Goal: Communication & Community: Answer question/provide support

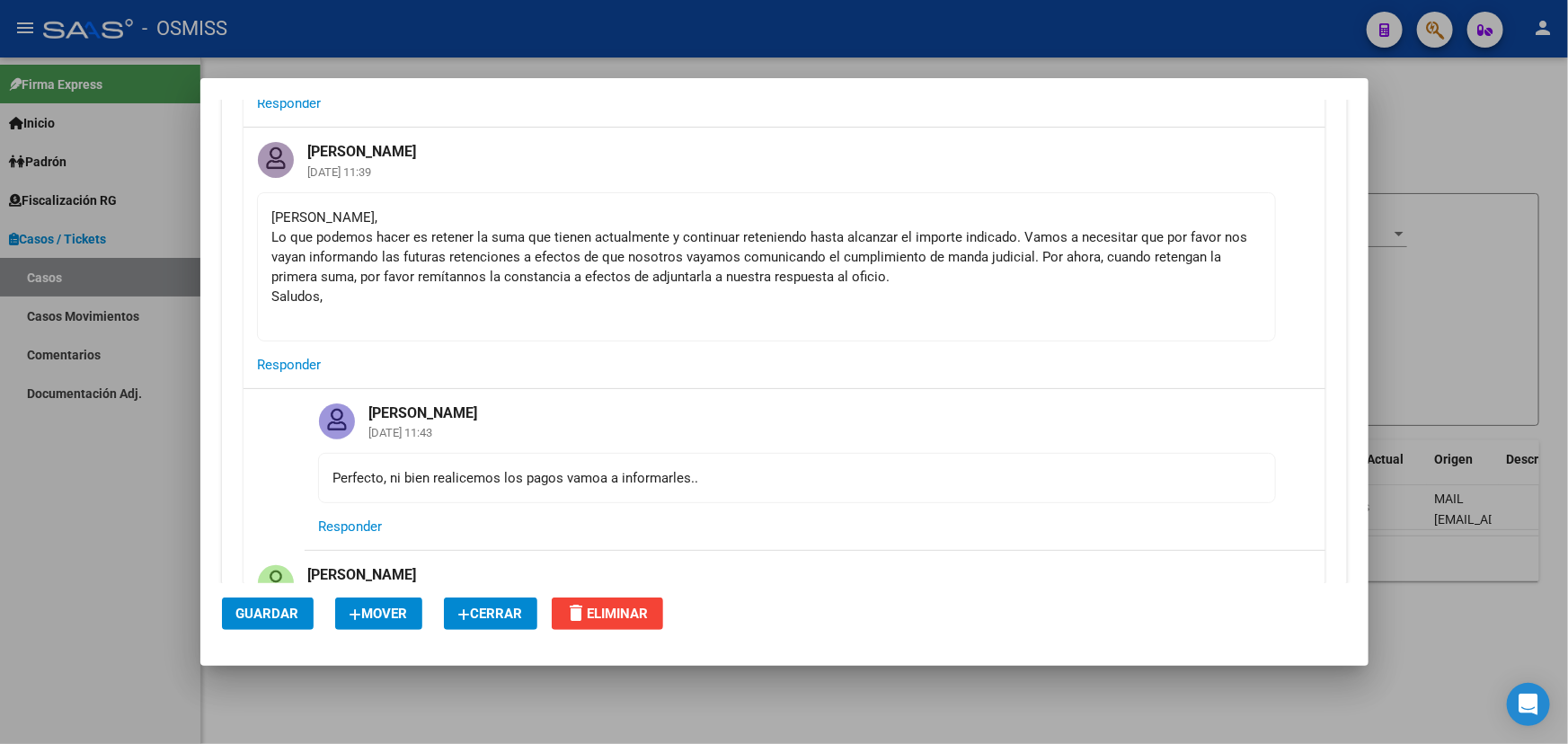
scroll to position [2450, 0]
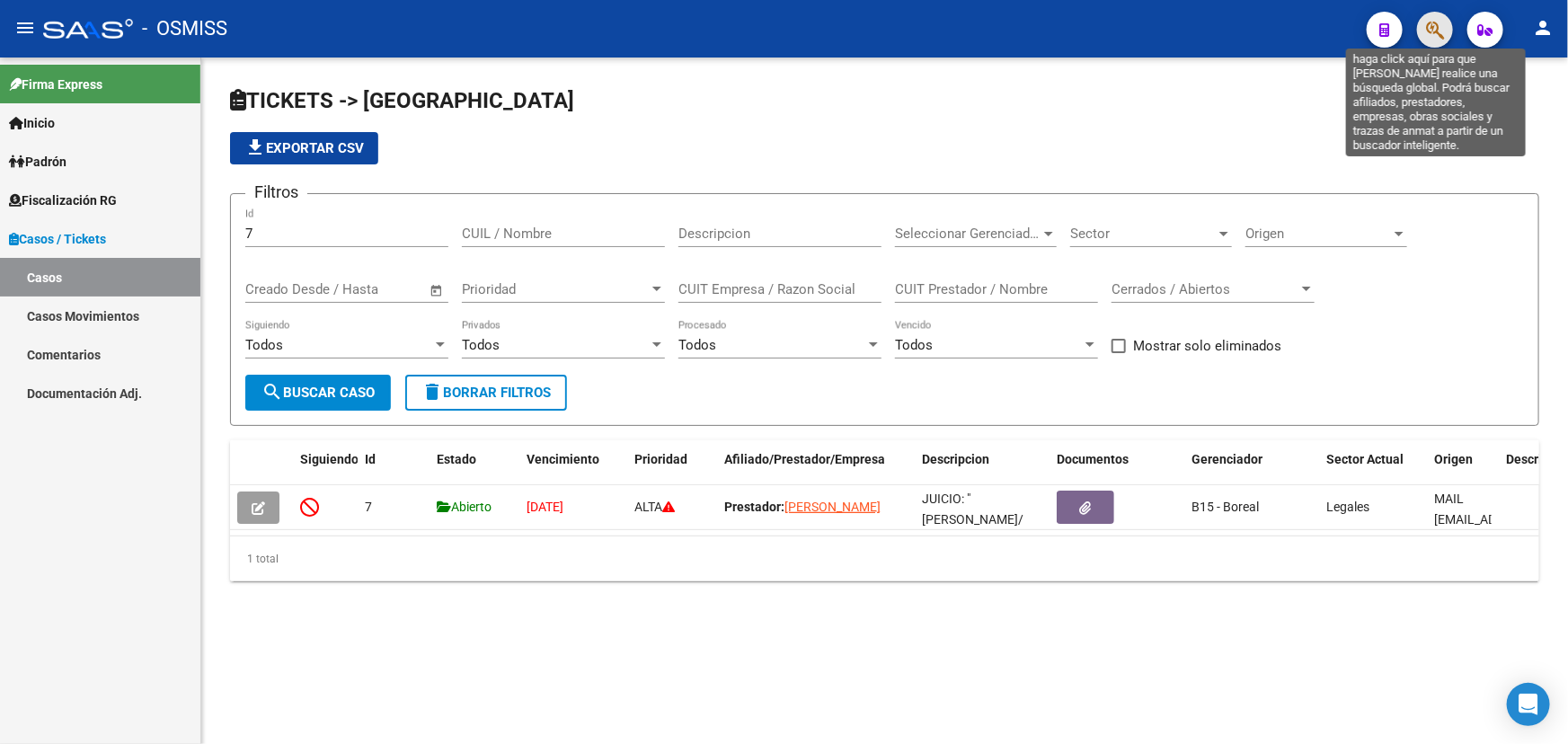
click at [1427, 31] on icon "button" at bounding box center [1434, 30] width 18 height 20
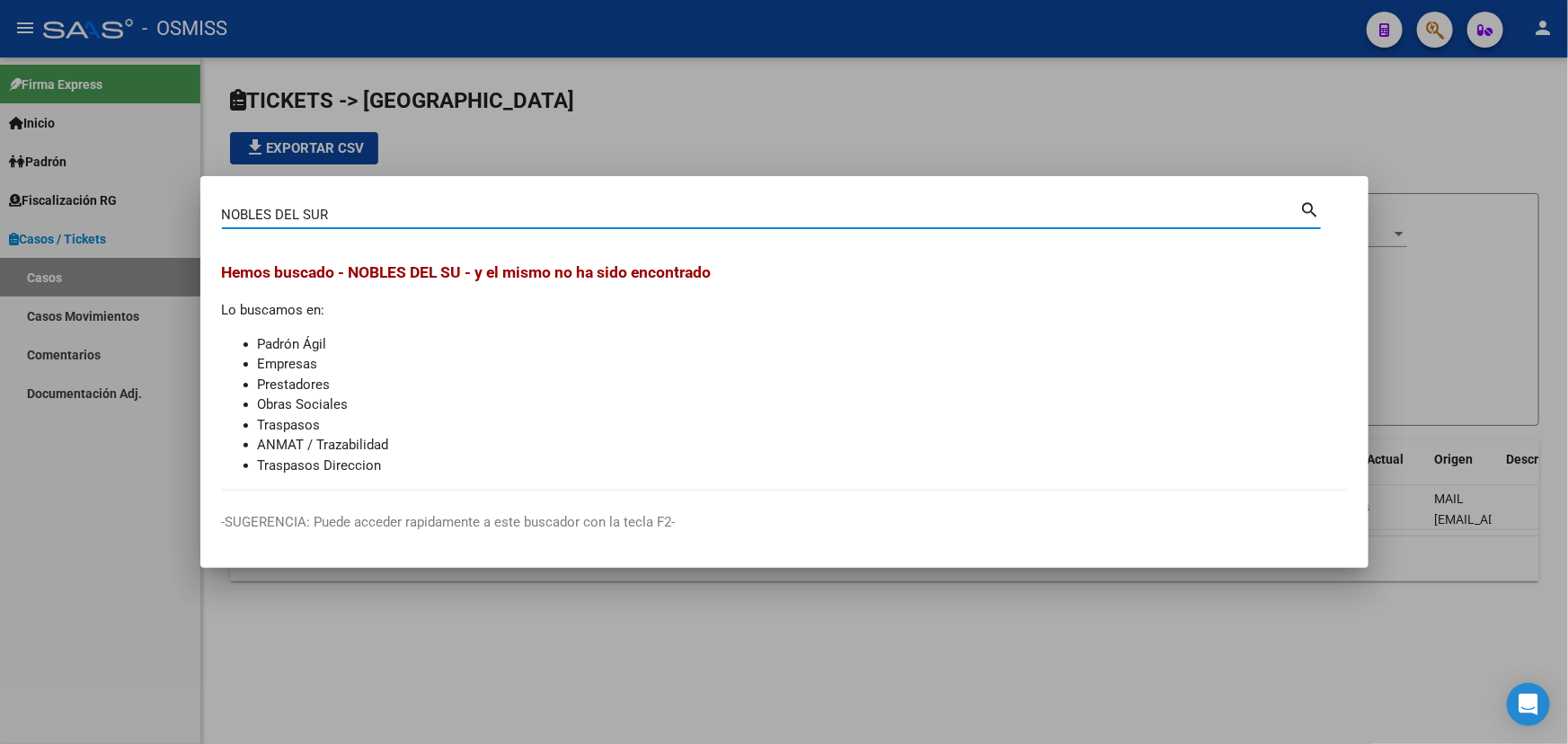
type input "NOBLES DEL SUR"
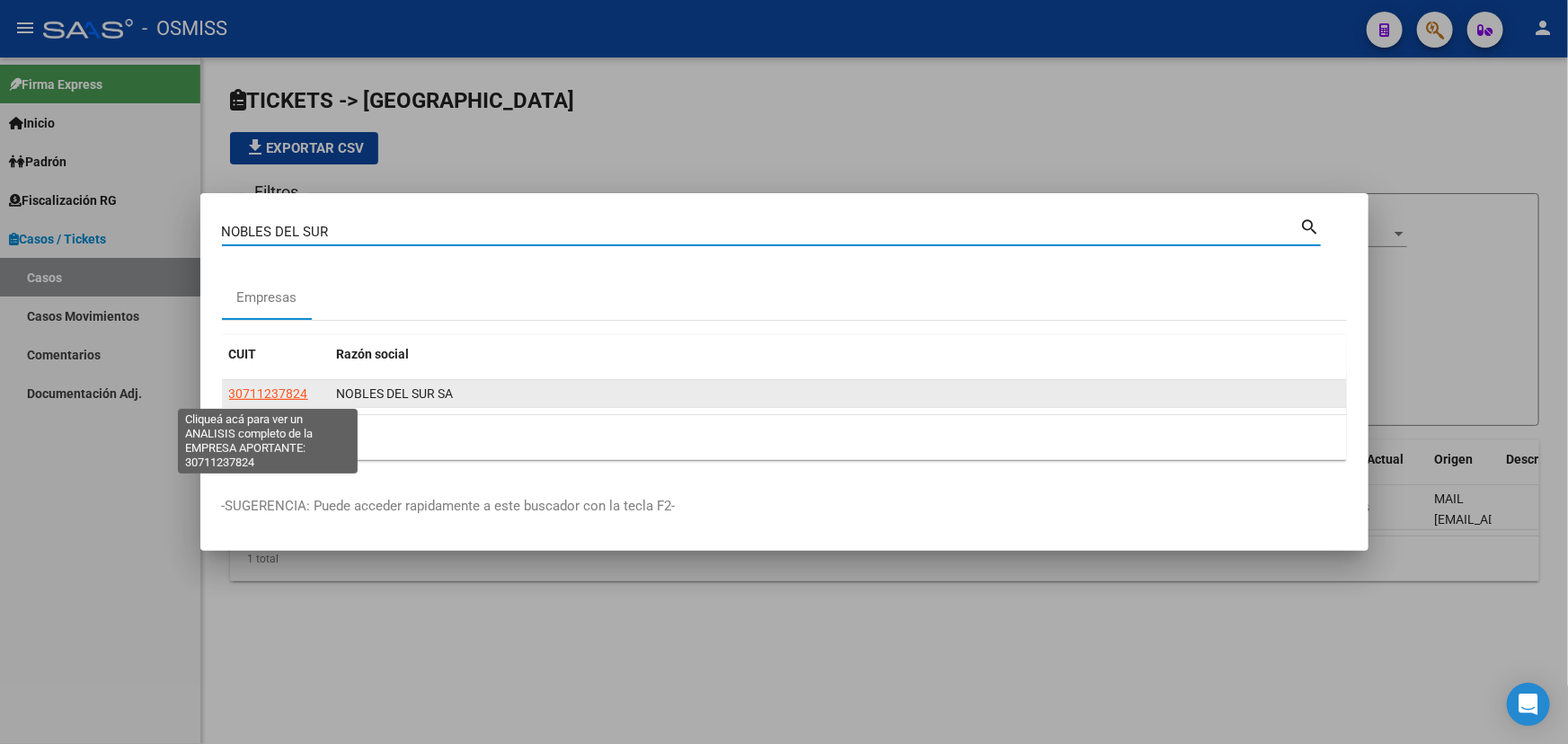
click at [273, 386] on span "30711237824" at bounding box center [269, 394] width 79 height 15
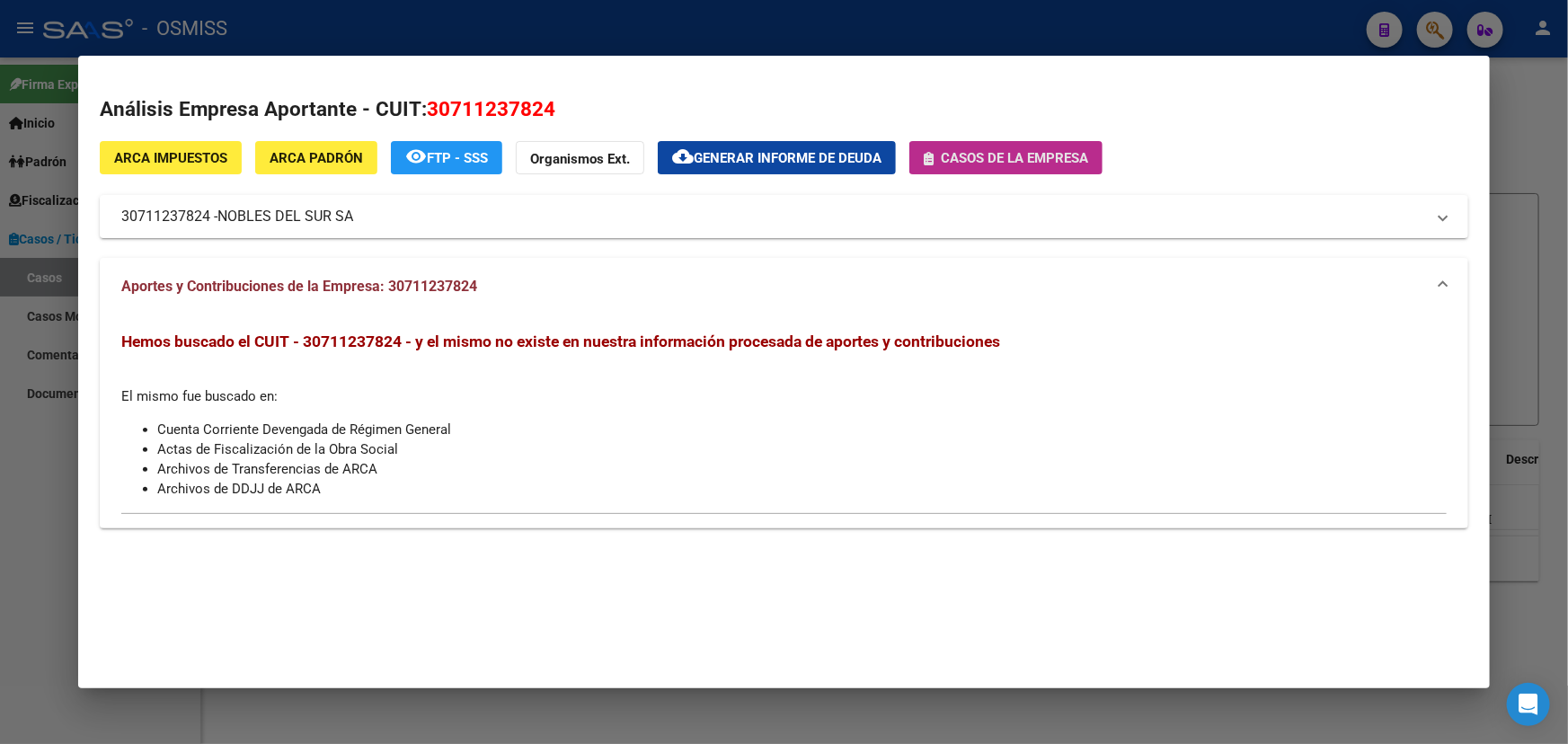
click at [1011, 152] on span "Casos de la empresa" at bounding box center [1014, 157] width 147 height 16
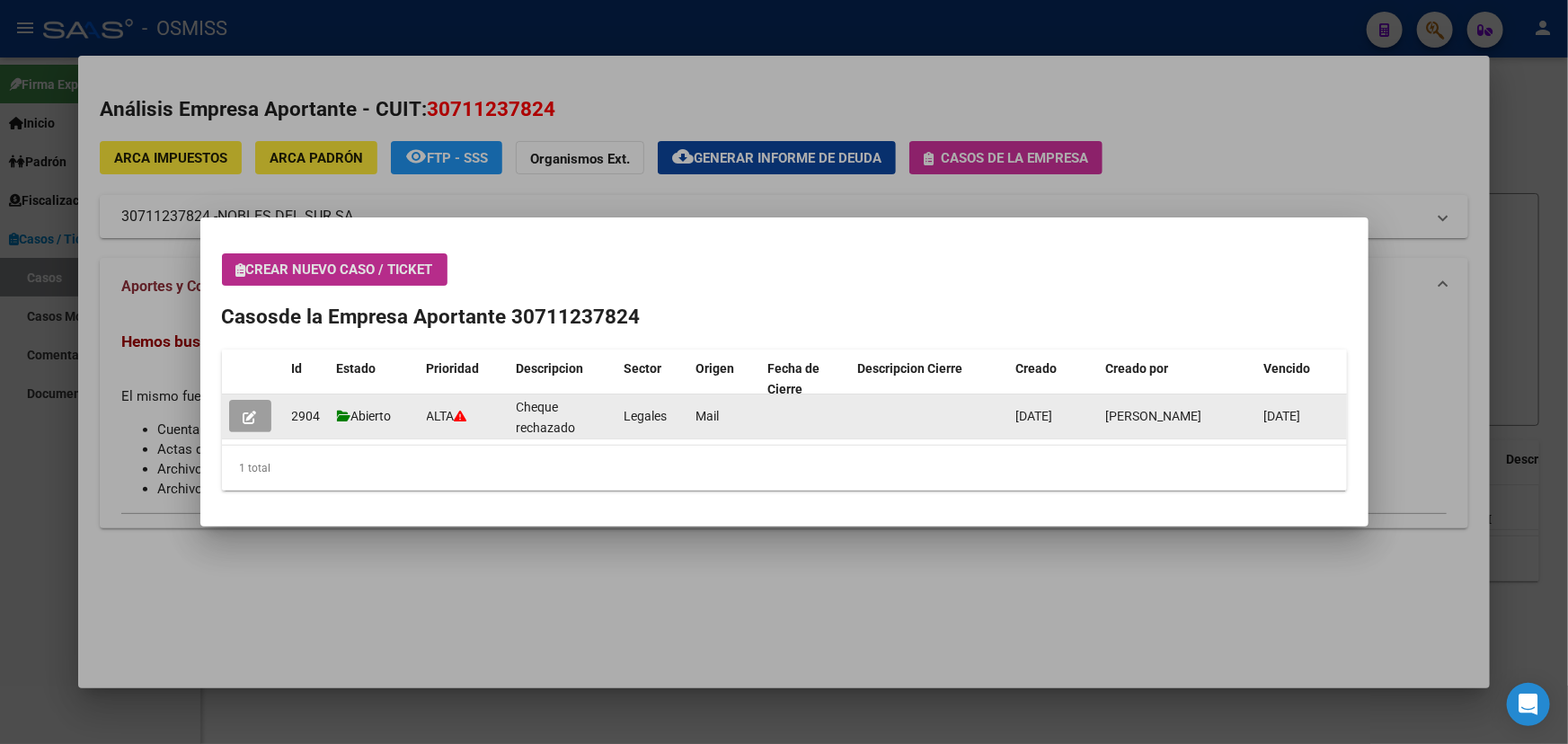
click at [248, 418] on icon "button" at bounding box center [249, 417] width 14 height 14
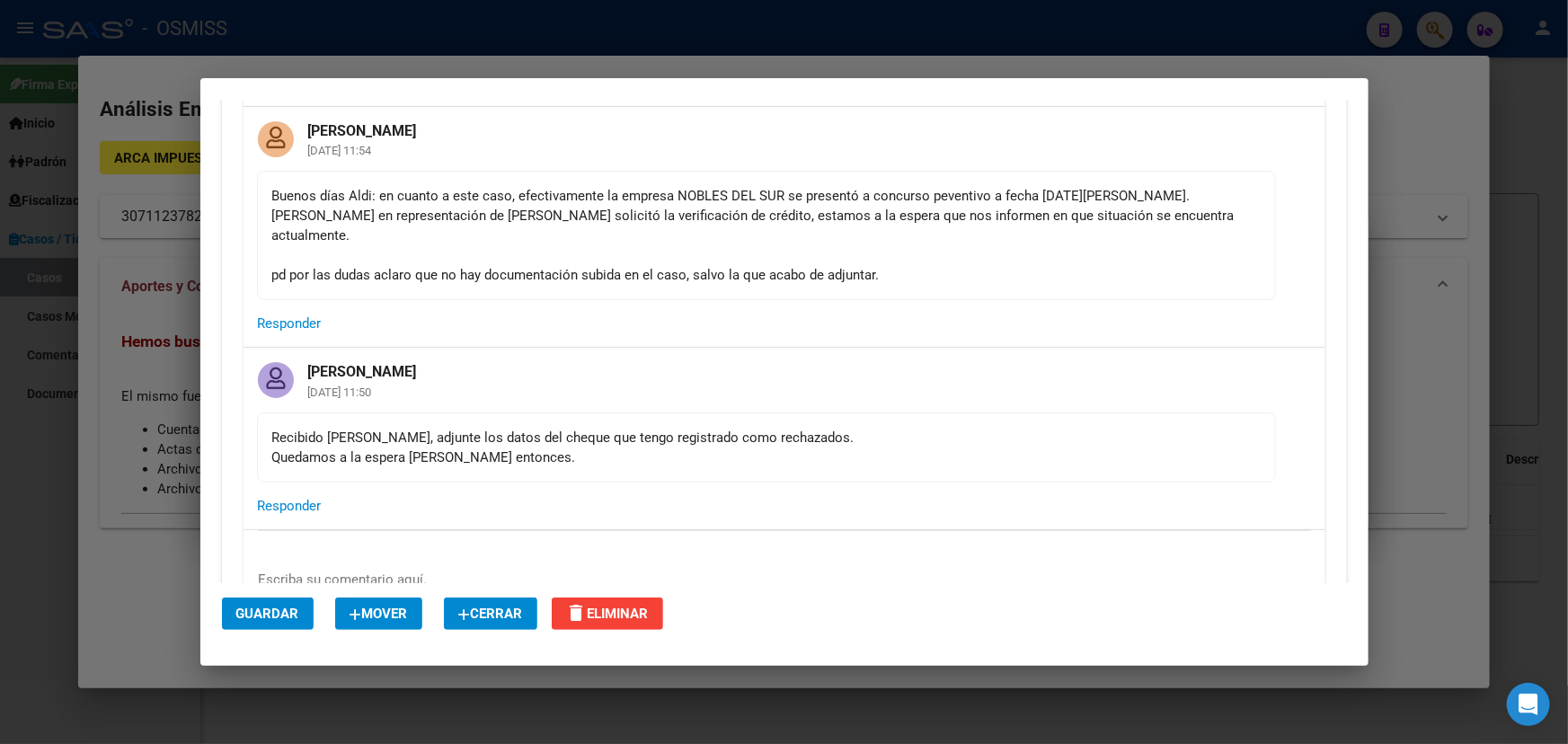
scroll to position [490, 0]
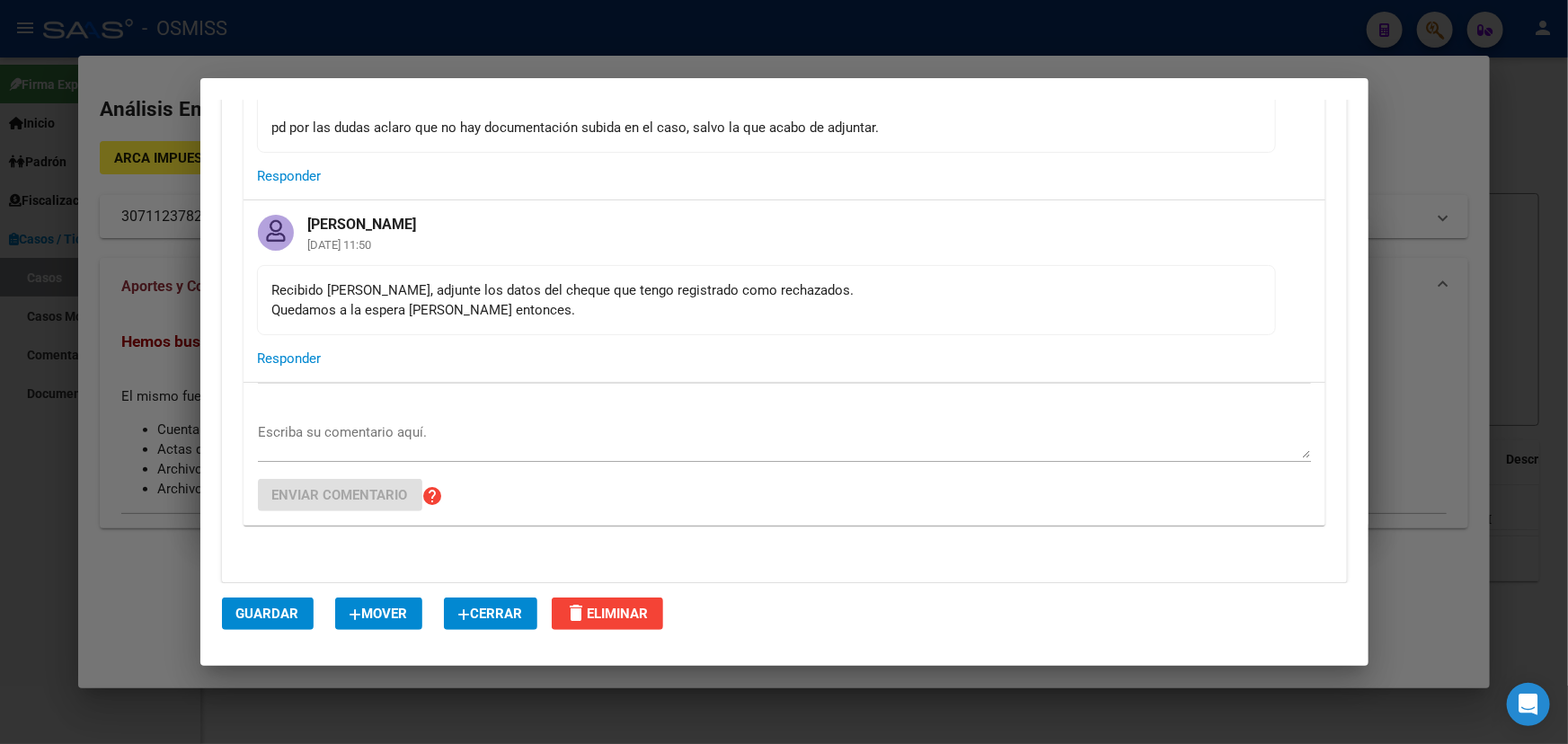
drag, startPoint x: 395, startPoint y: 267, endPoint x: 660, endPoint y: 279, distance: 265.3
click at [645, 280] on div "Recibido [PERSON_NAME], adjunte los datos del cheque que tengo registrado como …" at bounding box center [766, 299] width 988 height 40
click at [746, 294] on div "Recibido [PERSON_NAME], adjunte los datos del cheque que tengo registrado como …" at bounding box center [766, 299] width 988 height 40
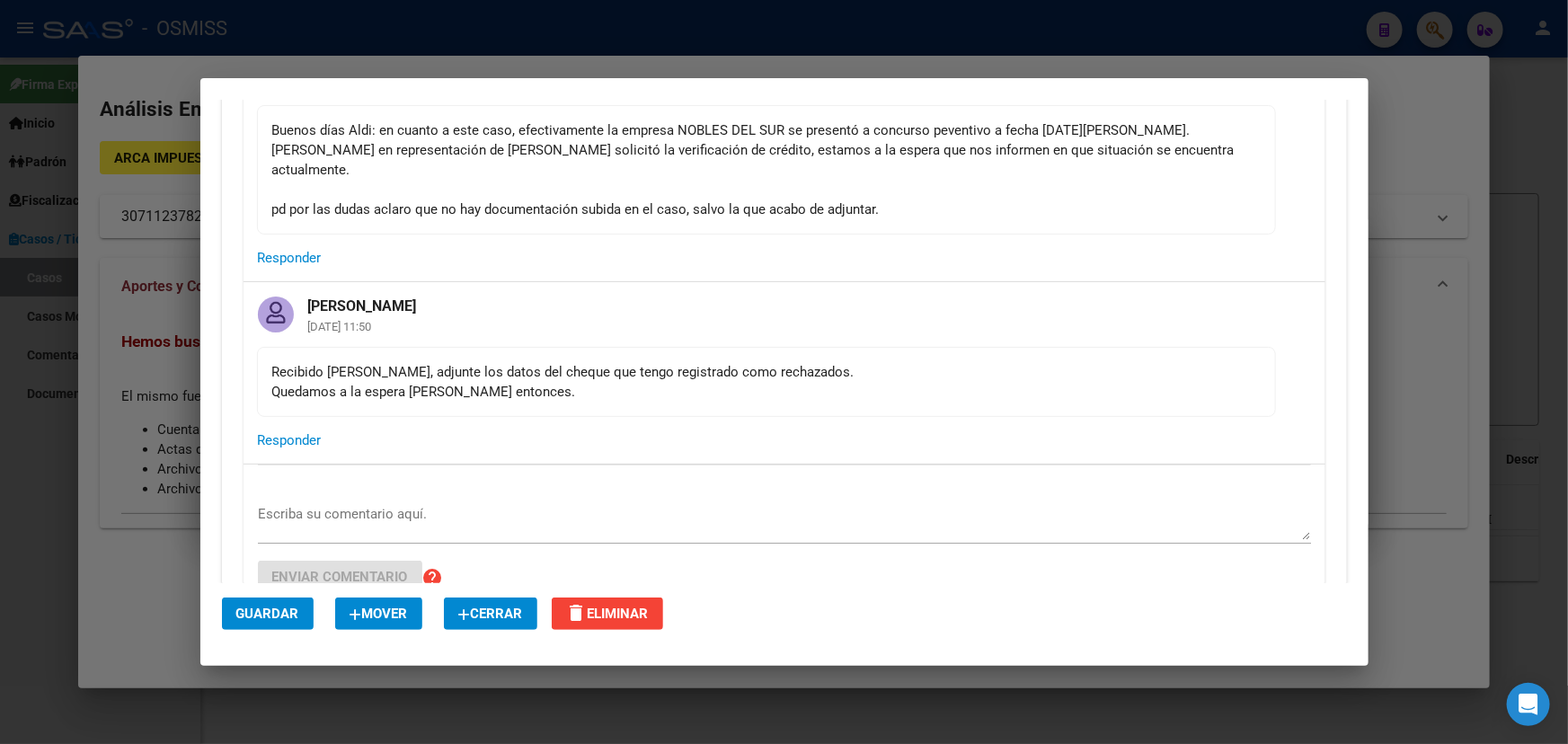
scroll to position [326, 0]
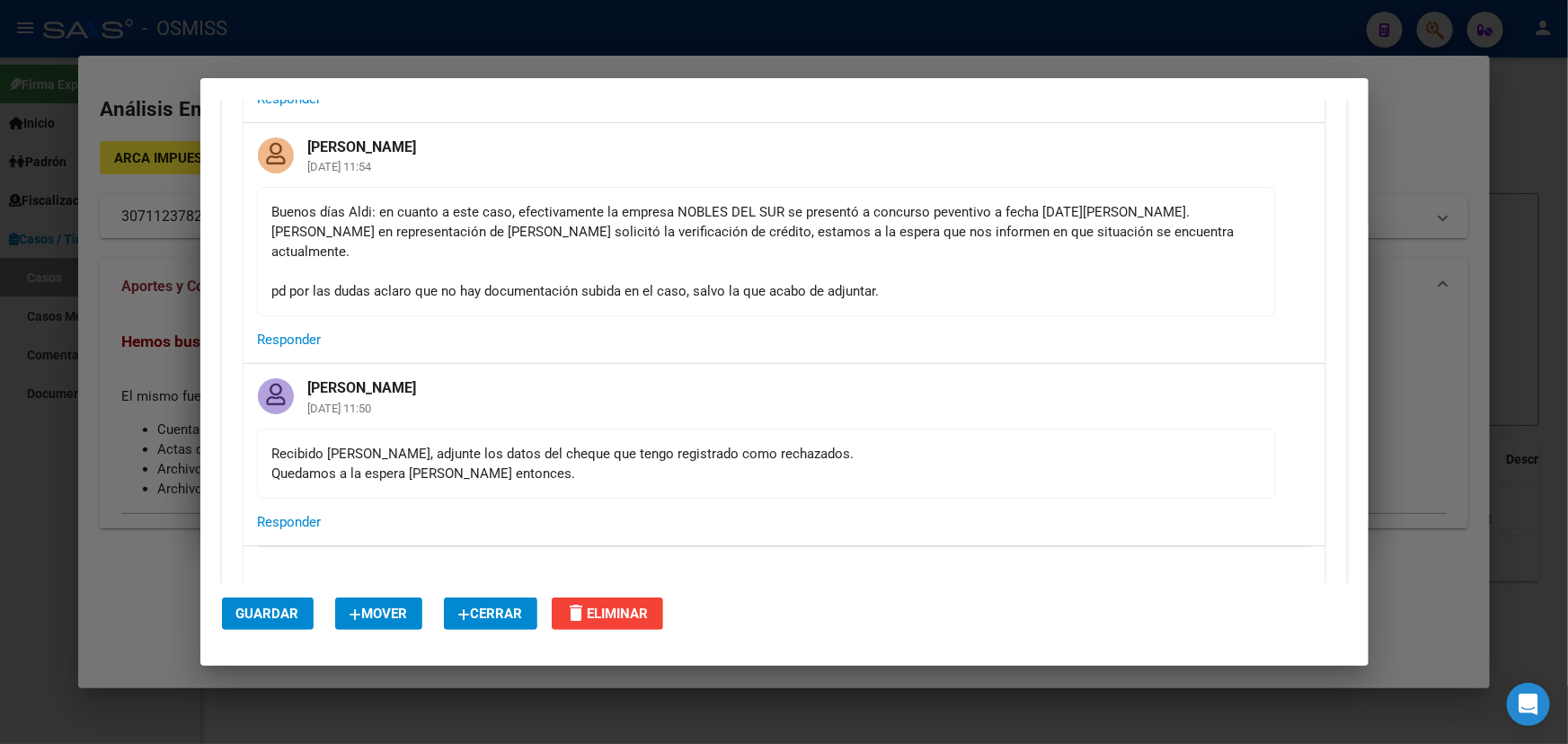
drag, startPoint x: 312, startPoint y: 230, endPoint x: 494, endPoint y: 224, distance: 182.1
click at [493, 224] on div "Buenos días Aldi: en cuanto a este caso, efectivamente la empresa NOBLES DEL SU…" at bounding box center [766, 251] width 988 height 99
click at [492, 284] on mat-card-content "Buenos días Aldi: en cuanto a este caso, efectivamente la empresa NOBLES DEL SU…" at bounding box center [766, 251] width 1018 height 129
drag, startPoint x: 346, startPoint y: 267, endPoint x: 712, endPoint y: 269, distance: 366.0
click at [704, 269] on div "Buenos días Aldi: en cuanto a este caso, efectivamente la empresa NOBLES DEL SU…" at bounding box center [766, 251] width 988 height 99
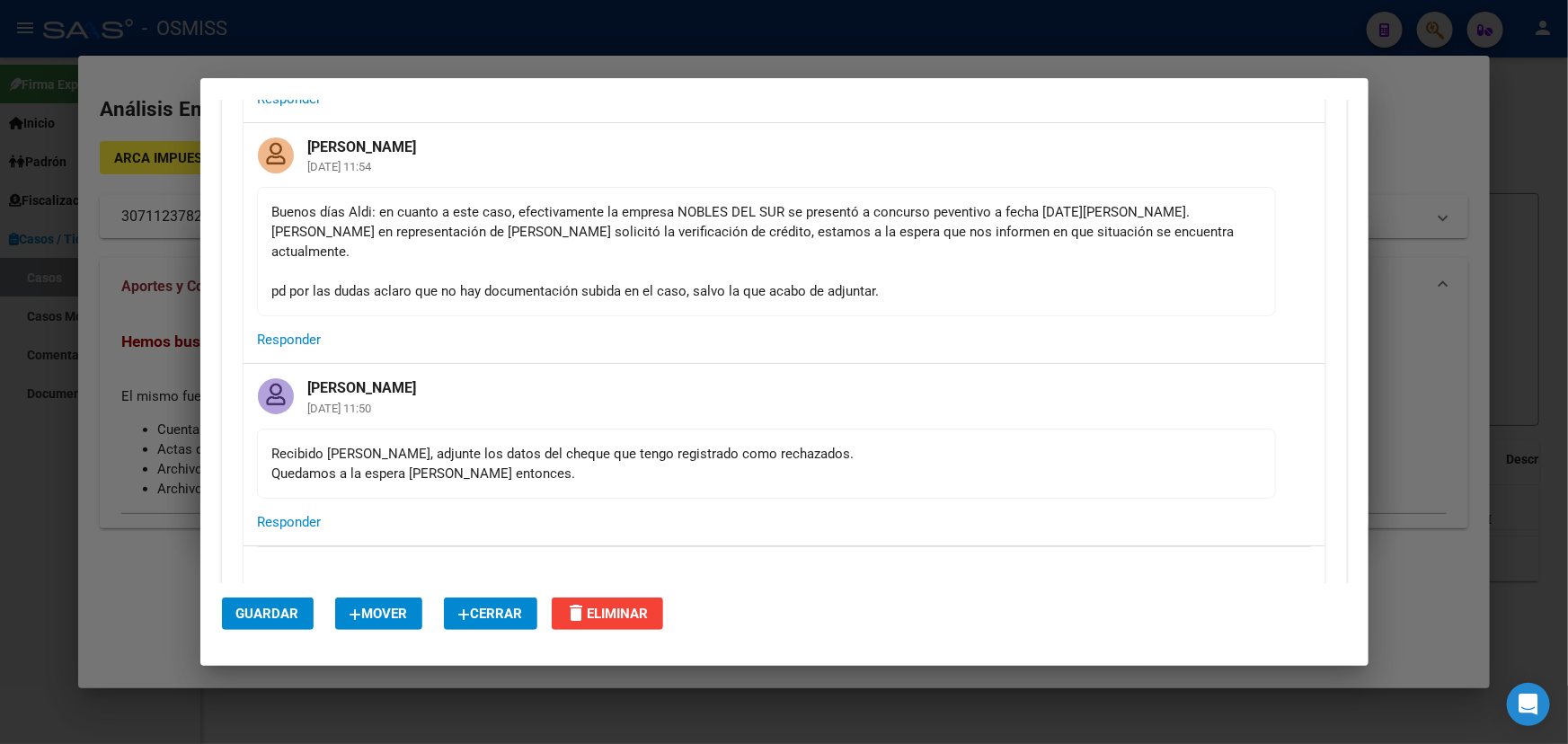
click at [788, 272] on div "Buenos días Aldi: en cuanto a este caso, efectivamente la empresa NOBLES DEL SU…" at bounding box center [766, 251] width 988 height 99
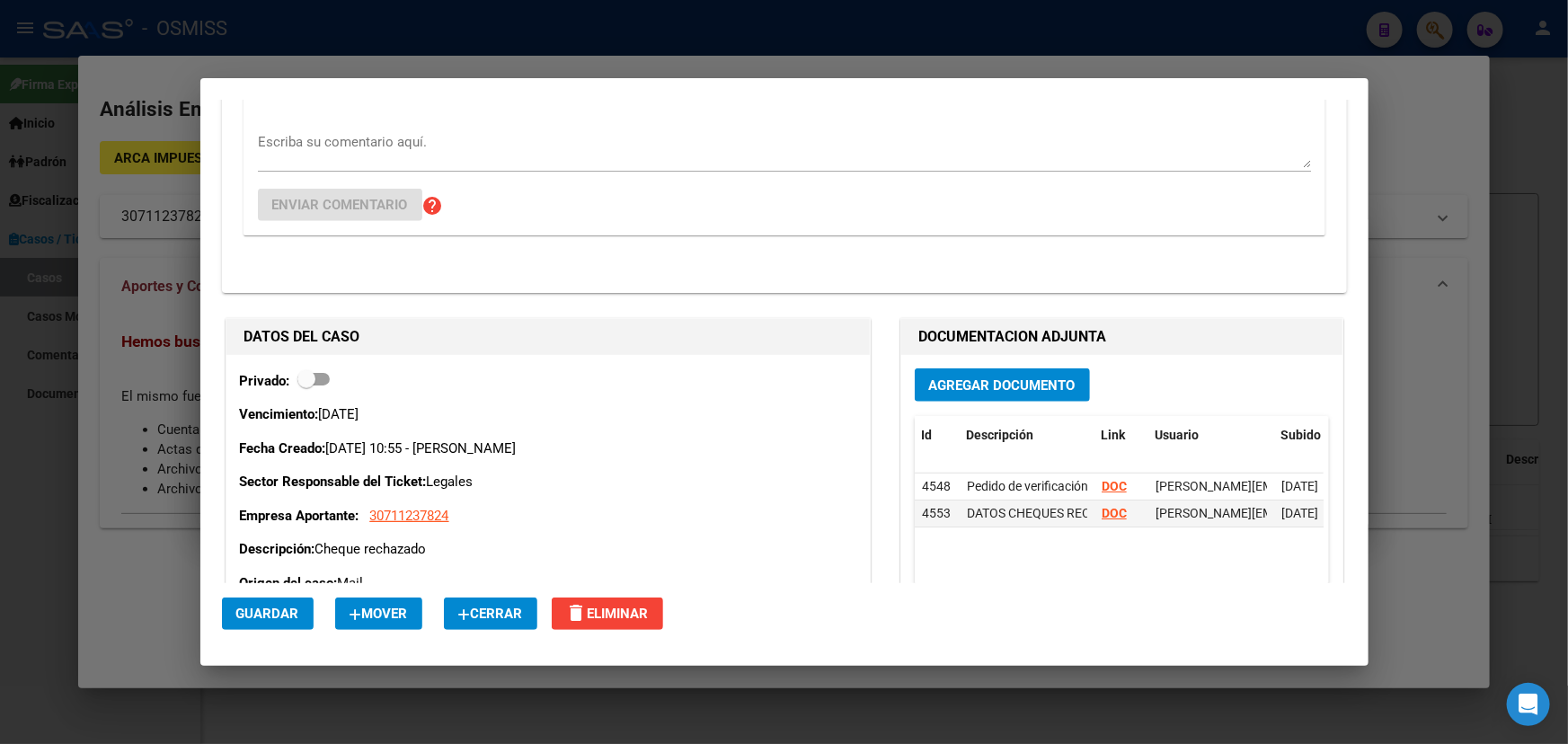
scroll to position [898, 0]
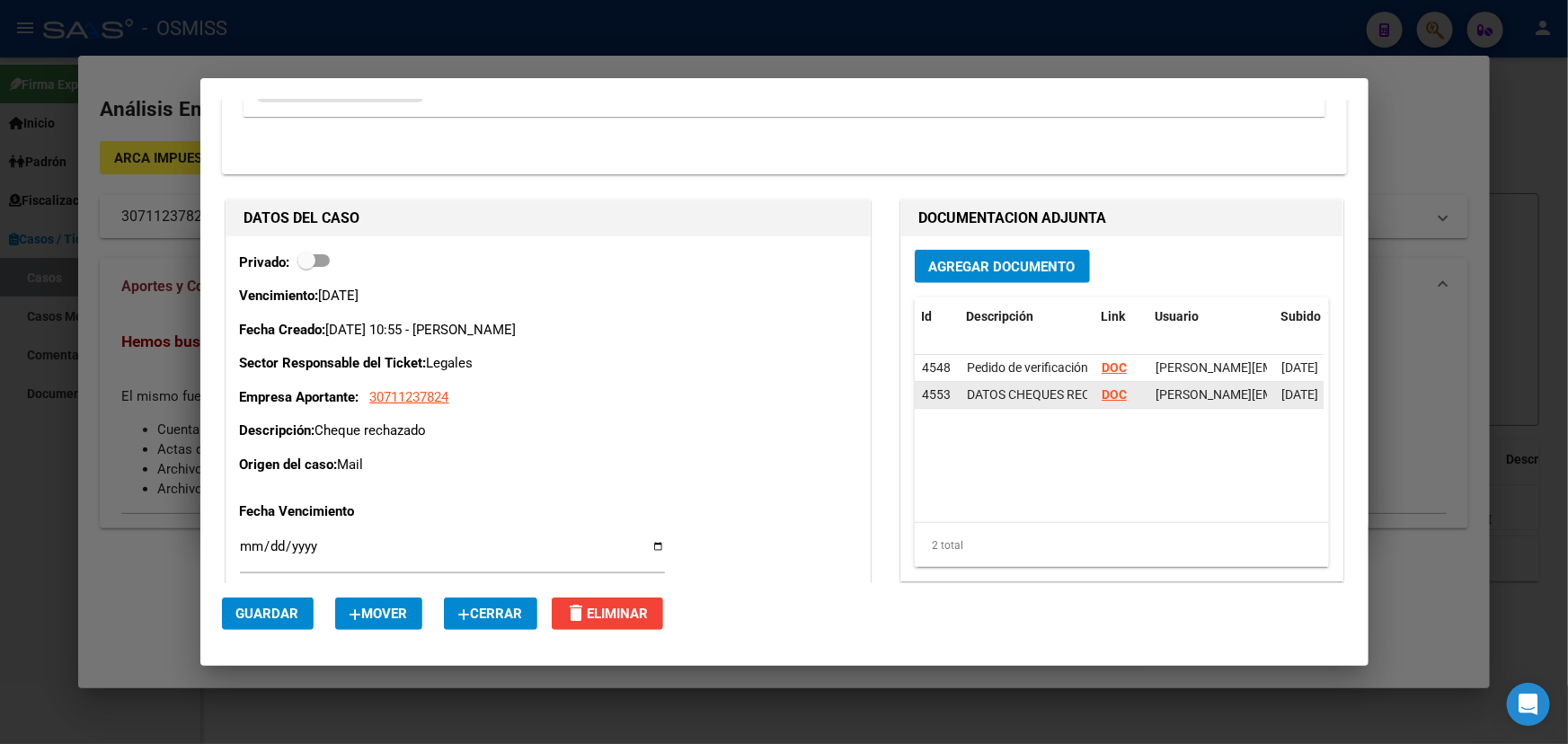
click at [1101, 387] on strong "DOC" at bounding box center [1113, 395] width 25 height 15
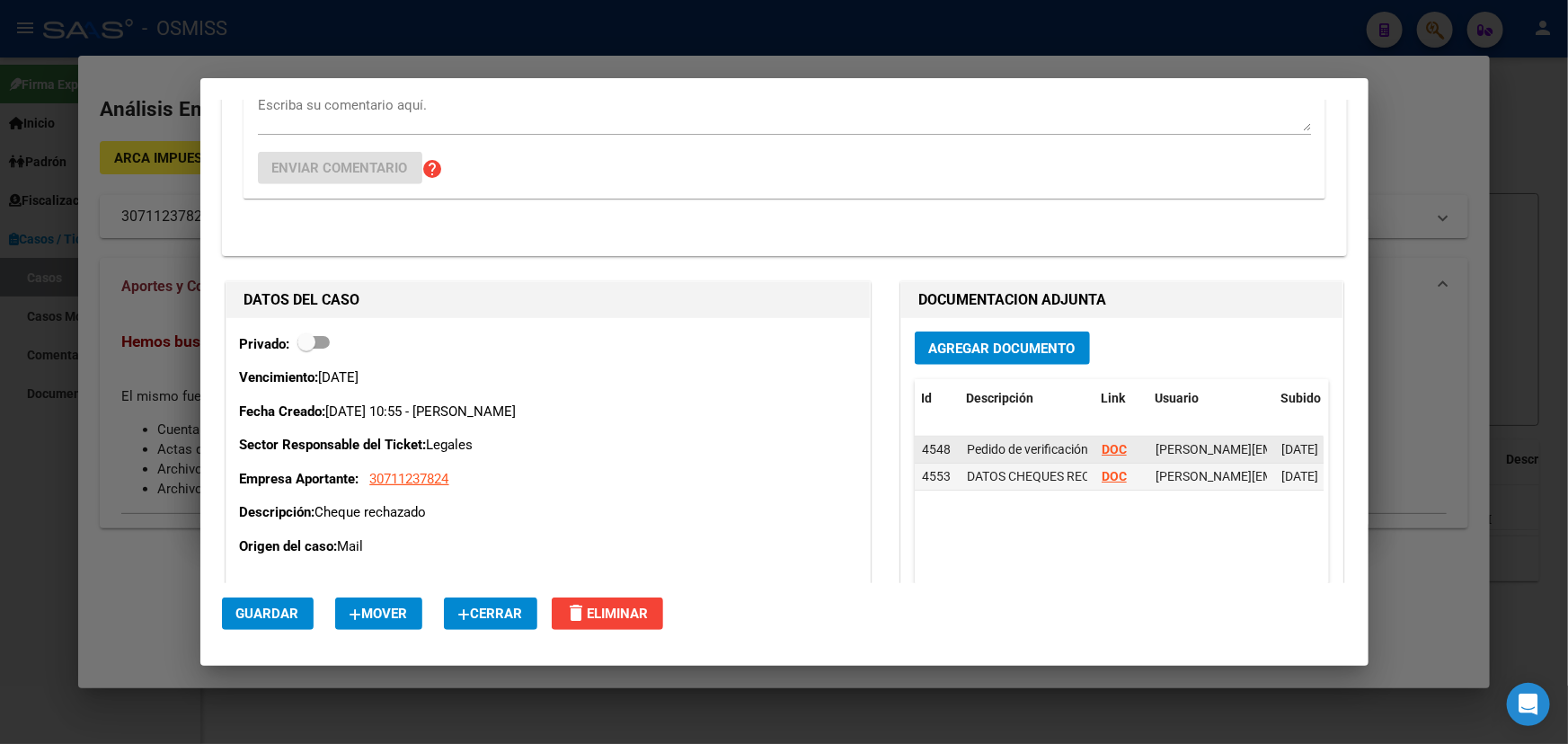
click at [1105, 442] on strong "DOC" at bounding box center [1113, 449] width 25 height 15
click at [1001, 340] on span "Agregar Documento" at bounding box center [1002, 348] width 146 height 16
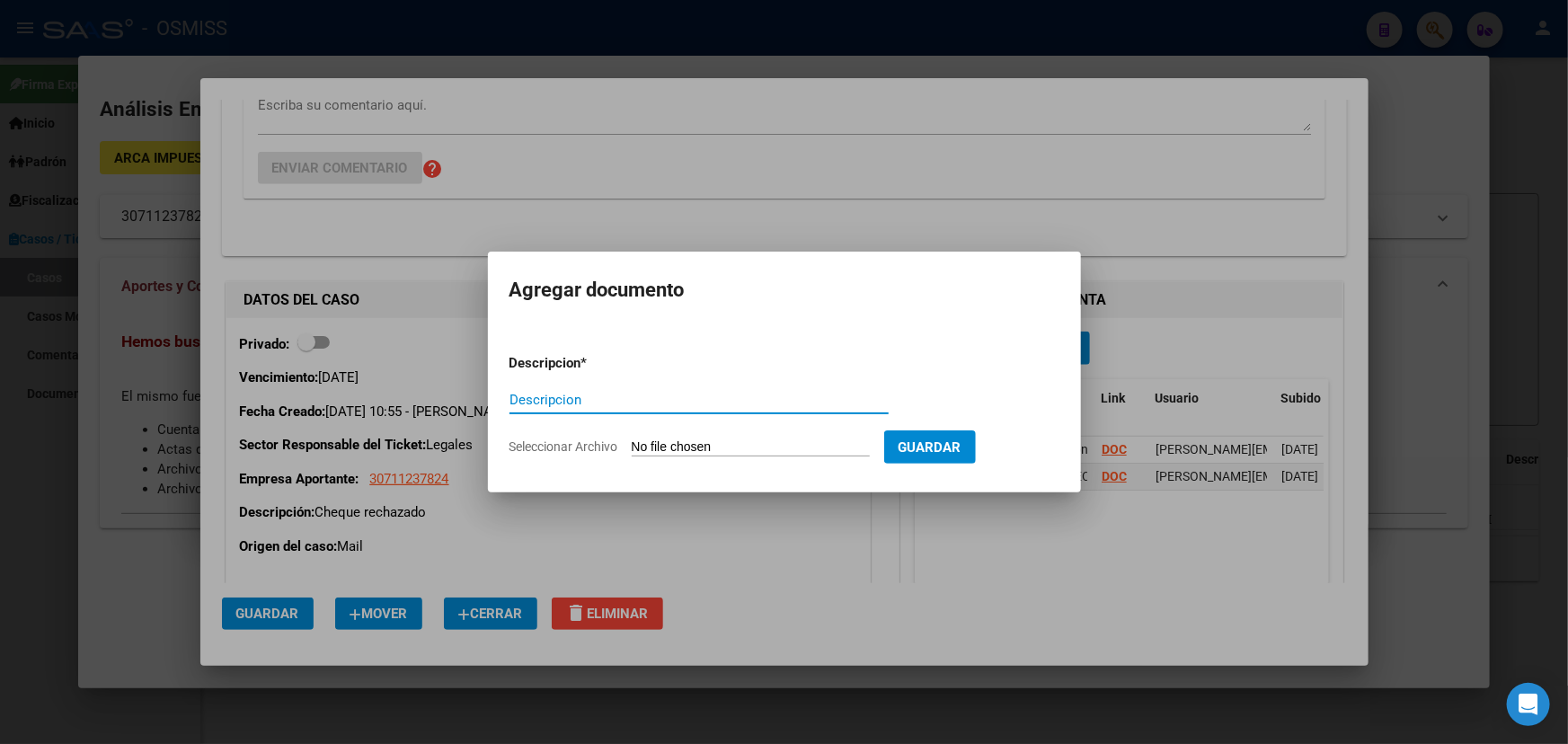
click at [691, 457] on form "Descripcion * Descripcion Seleccionar Archivo Guardar" at bounding box center [784, 405] width 550 height 131
click at [696, 442] on input "Seleccionar Archivo" at bounding box center [750, 447] width 238 height 17
type input "C:\fakepath\Informe art. 35 OSMiSS.pdf"
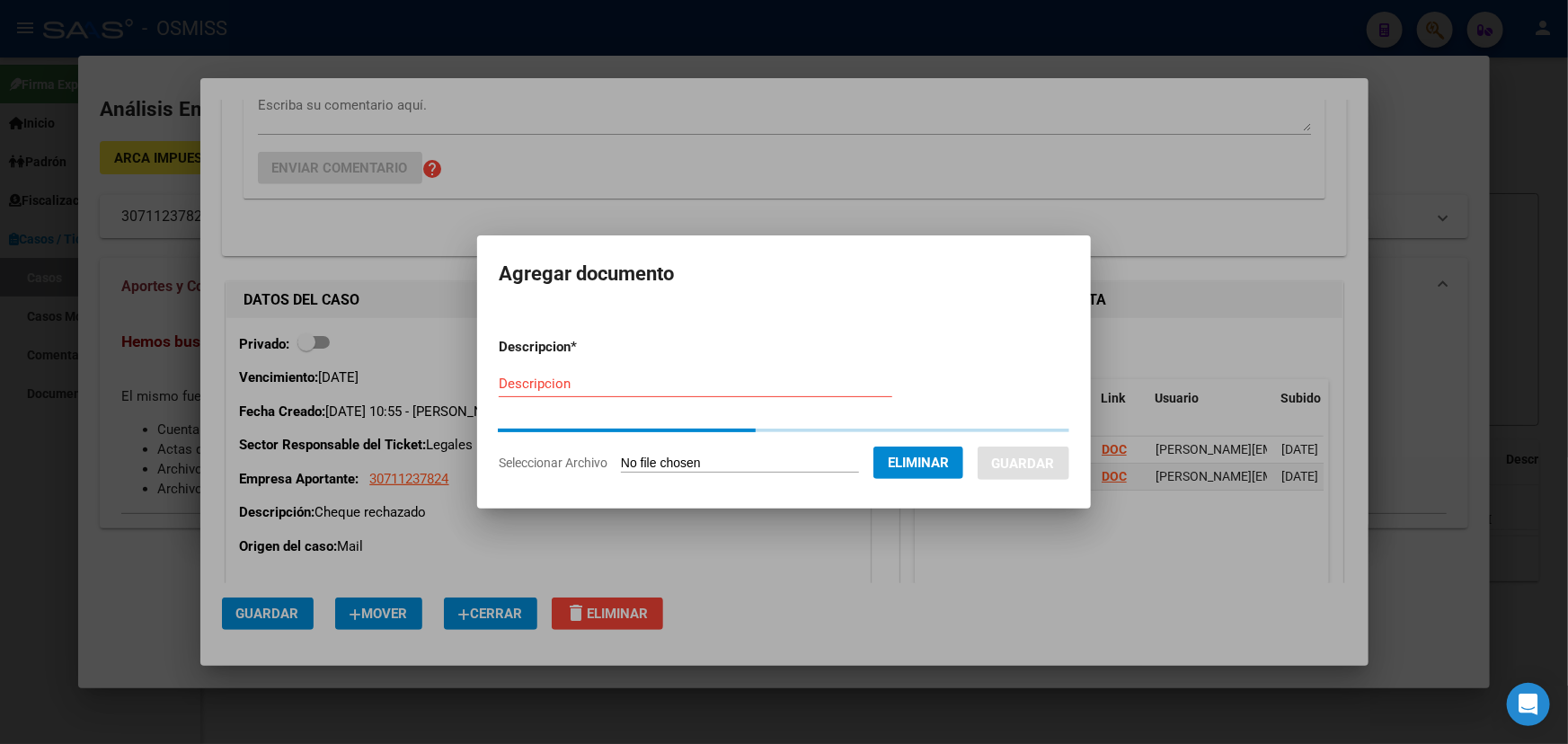
click at [533, 385] on form "Descripcion * Descripcion Seleccionar Archivo Eliminar Guardar" at bounding box center [784, 405] width 570 height 164
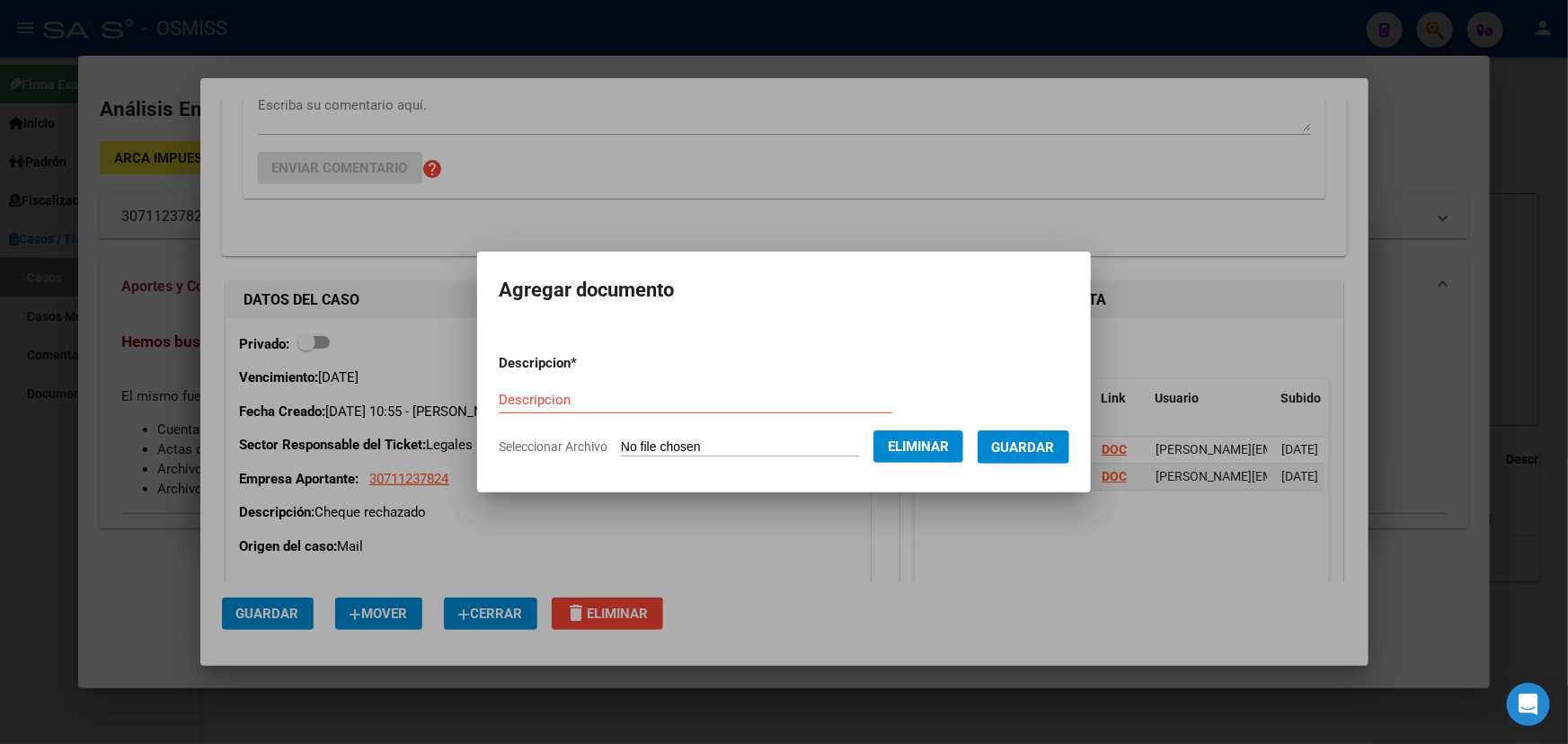
click at [504, 400] on input "Descripcion" at bounding box center [696, 399] width 394 height 16
paste input "Informe art. 35 OSMiSS"
type input "Informe art. 35 OSMiSS"
click at [1036, 447] on span "Guardar" at bounding box center [1023, 446] width 63 height 16
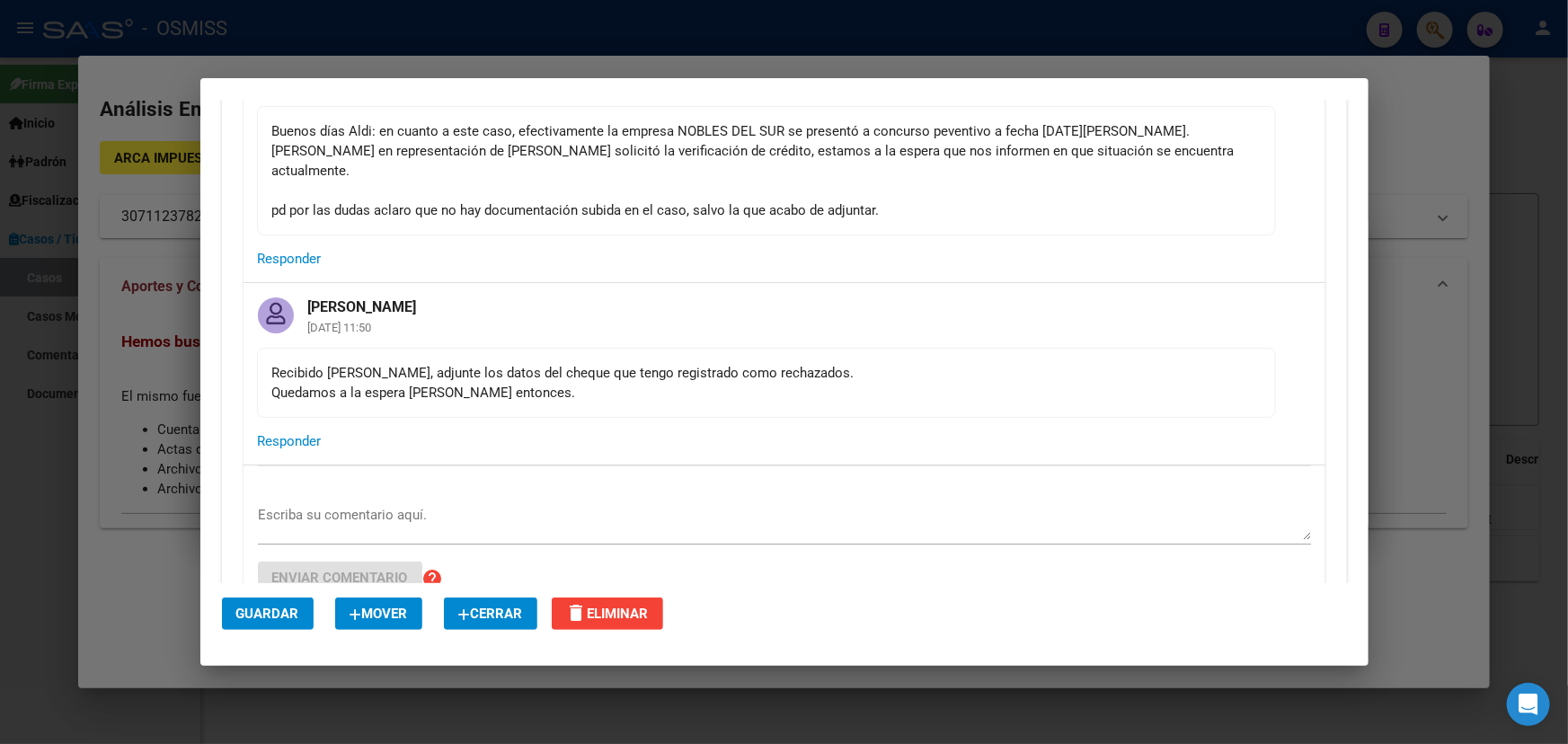
scroll to position [408, 0]
click at [417, 504] on textarea "Escriba su comentario aquí." at bounding box center [784, 521] width 1052 height 36
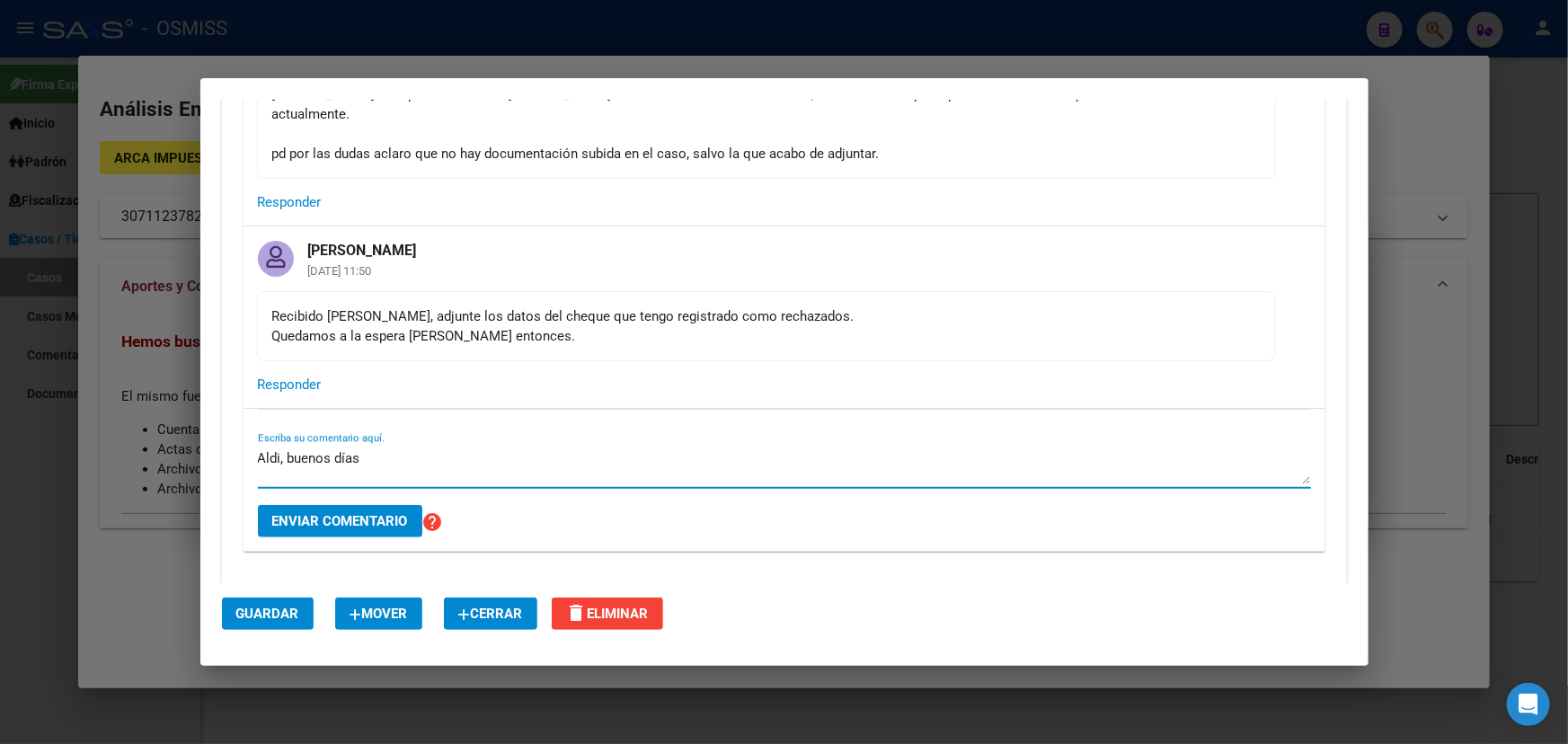
scroll to position [490, 0]
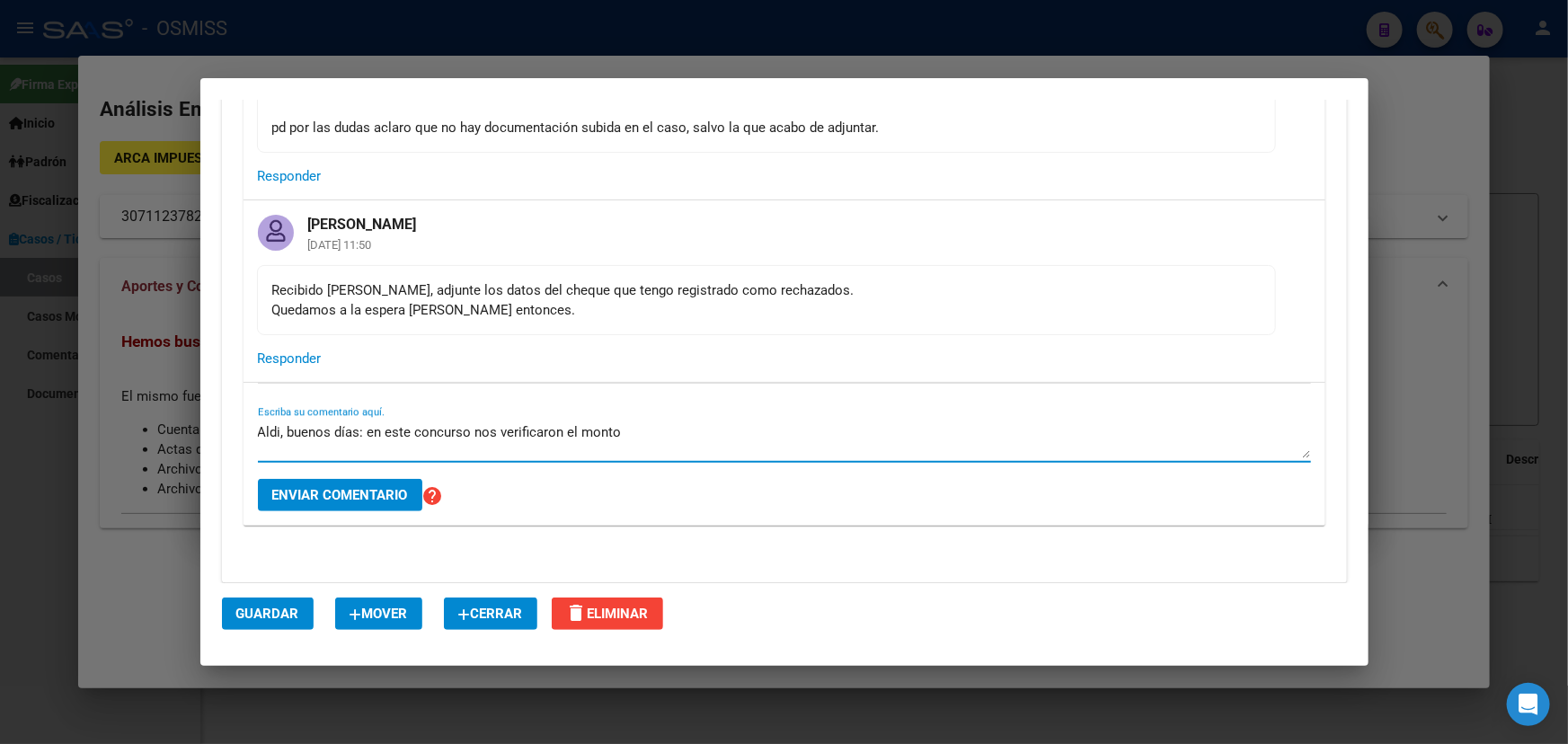
paste textarea "588.217,63"
click at [615, 422] on textarea "Aldi, buenos días: en este concurso nos verificaron el monto 588.217,63" at bounding box center [784, 440] width 1052 height 36
click at [735, 422] on textarea "Aldi, buenos días: en este concurso nos verificaron el monto de $588.217,63" at bounding box center [784, 440] width 1052 height 36
drag, startPoint x: 781, startPoint y: 402, endPoint x: 714, endPoint y: 401, distance: 67.0
click at [714, 422] on textarea "Aldi, buenos días: en este concurso nos verificaron el monto de $588.217,63 (de…" at bounding box center [784, 440] width 1052 height 36
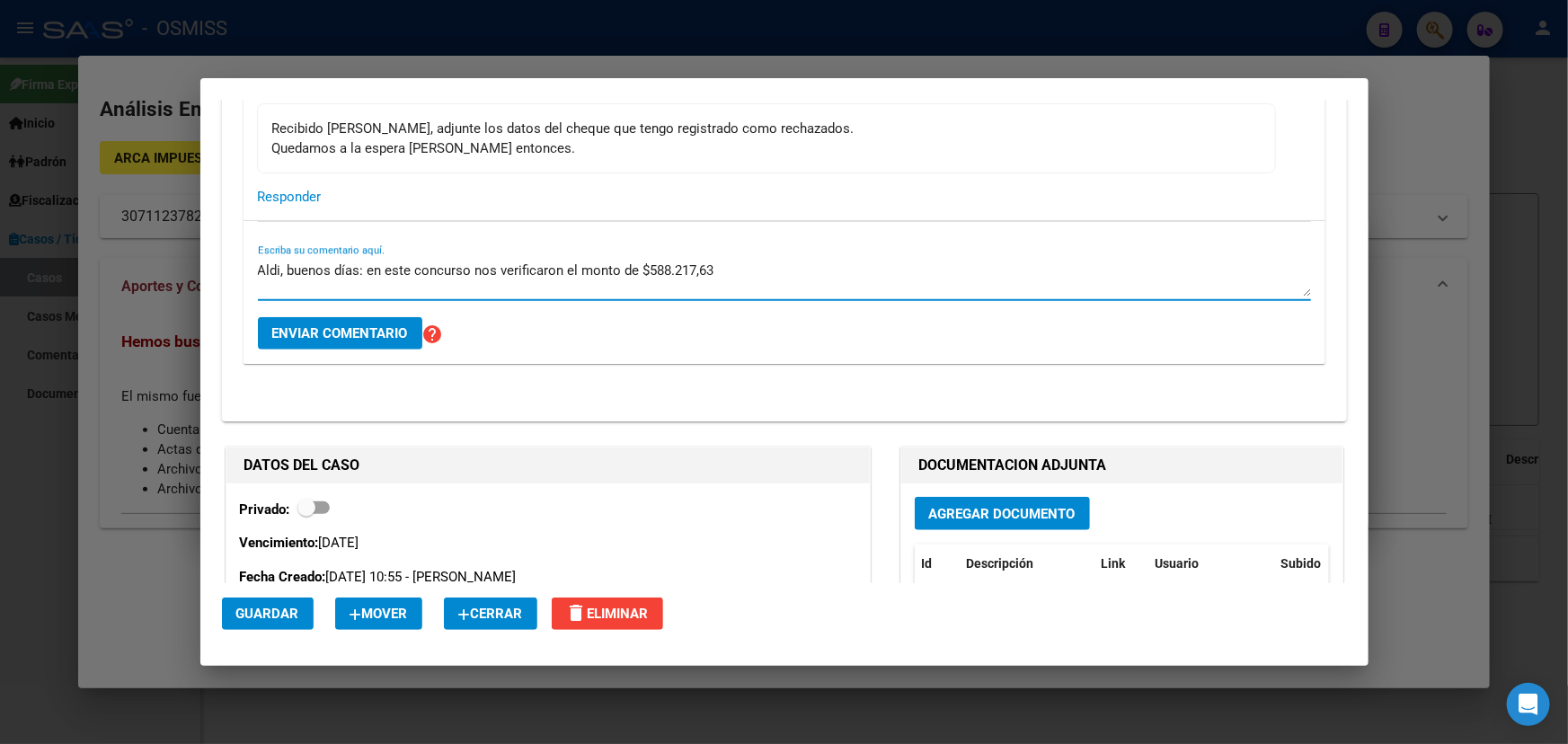
scroll to position [653, 0]
paste textarea "un crédito con Privilegio General Art.° 240 LCQ por $ 483.299,12 por capital, c…"
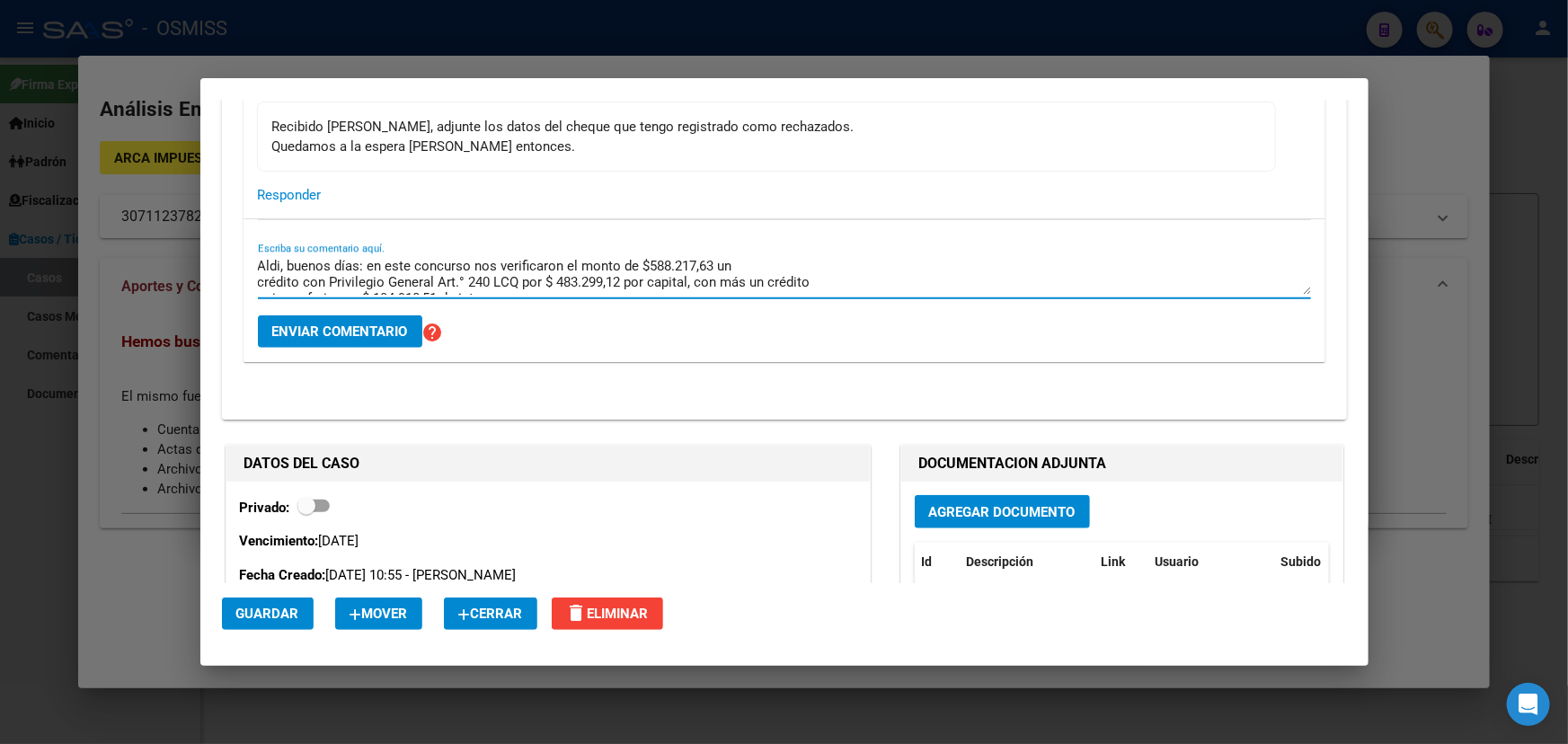
scroll to position [0, 0]
click at [675, 259] on textarea "Aldi, buenos días: en este concurso nos verificaron el monto de $588.217,63 un …" at bounding box center [784, 276] width 1052 height 36
click at [718, 260] on textarea "Aldi, buenos días: en este concurso nos verificaron el monto de $588.217,63 un …" at bounding box center [784, 276] width 1052 height 36
click at [513, 271] on textarea "Aldi, buenos días: en este concurso nos verificaron el monto de $588.217,63 un …" at bounding box center [784, 276] width 1052 height 36
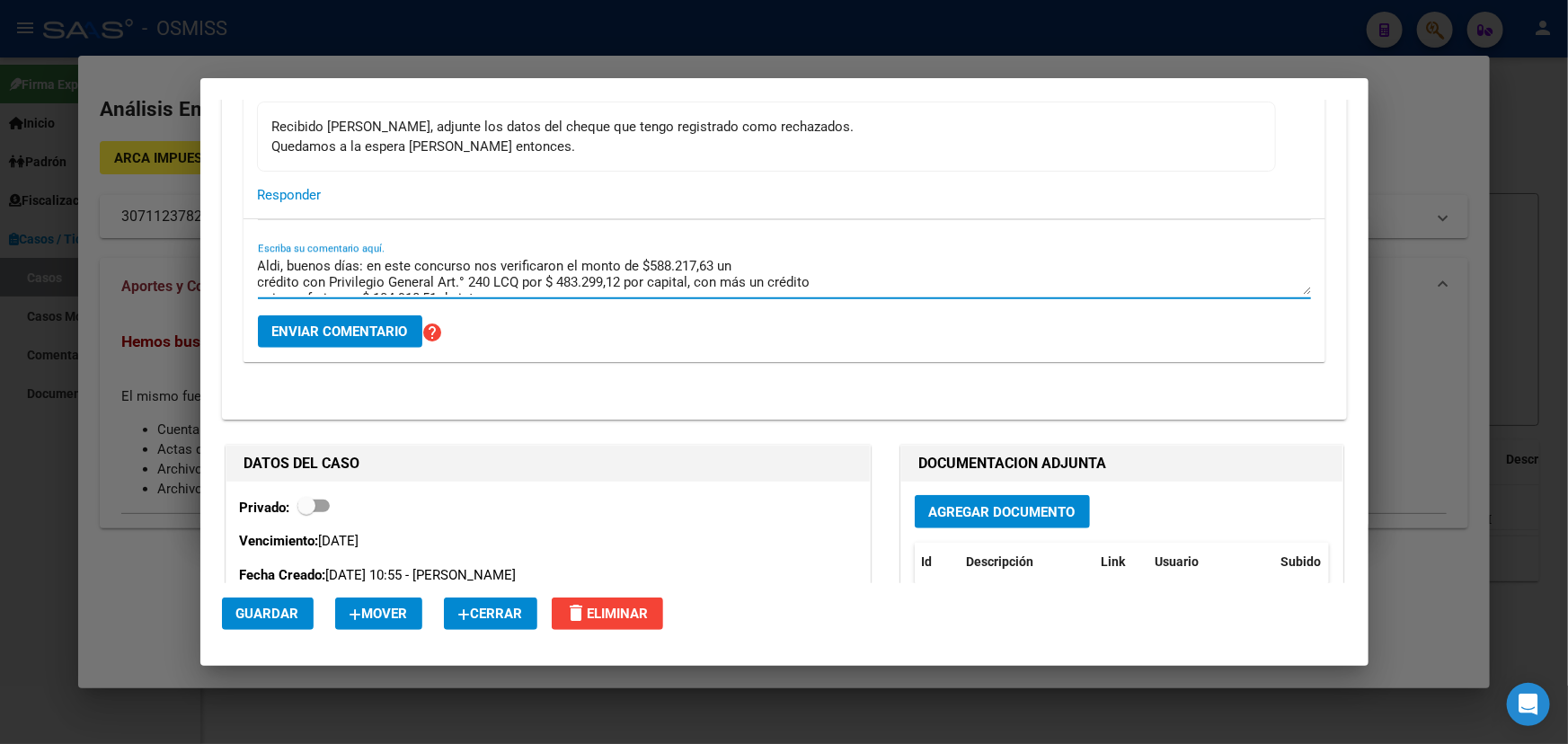
scroll to position [0, 0]
click at [259, 266] on textarea "Aldi, buenos días: en este concurso nos verificaron el monto de $588.217,63 un …" at bounding box center [784, 276] width 1052 height 36
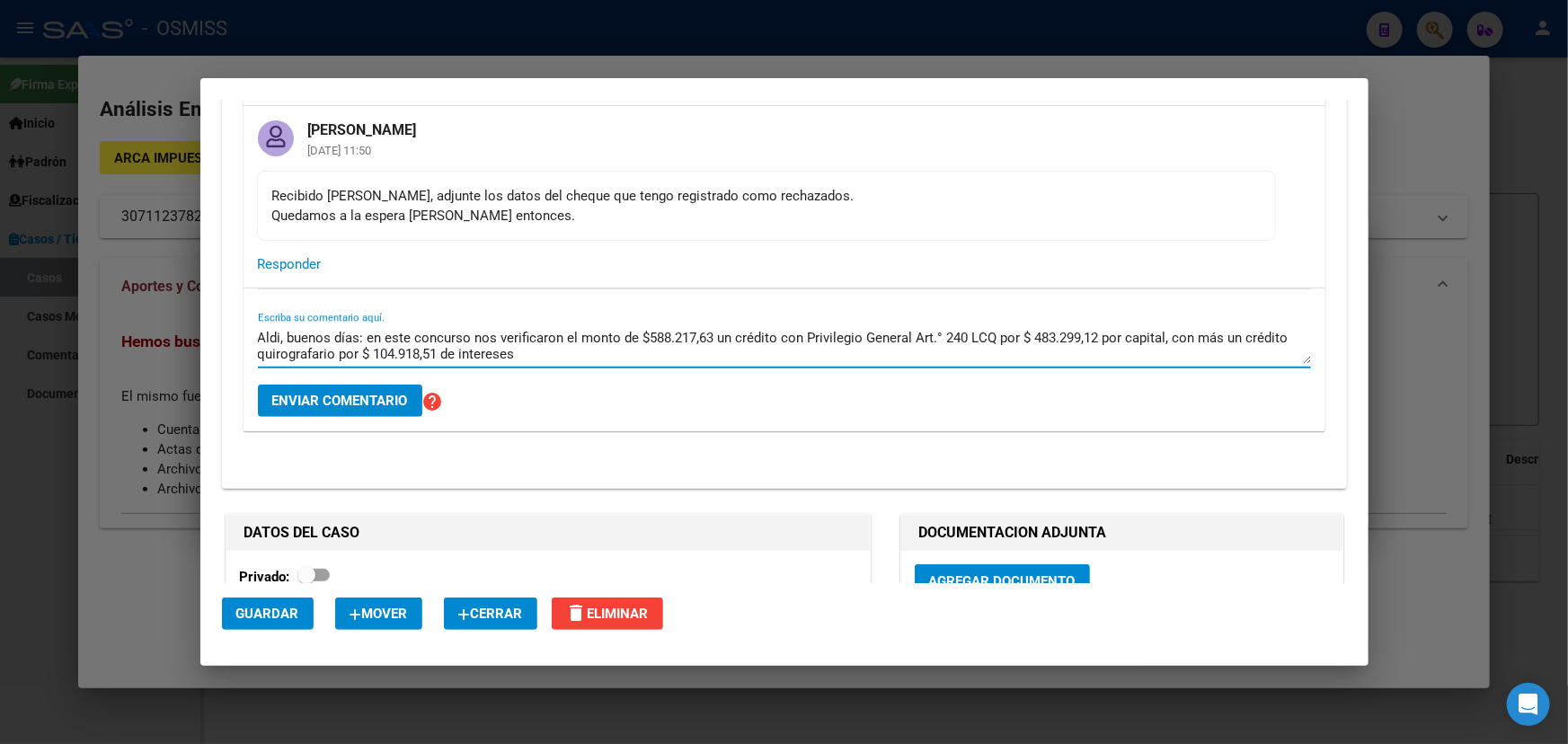
scroll to position [571, 0]
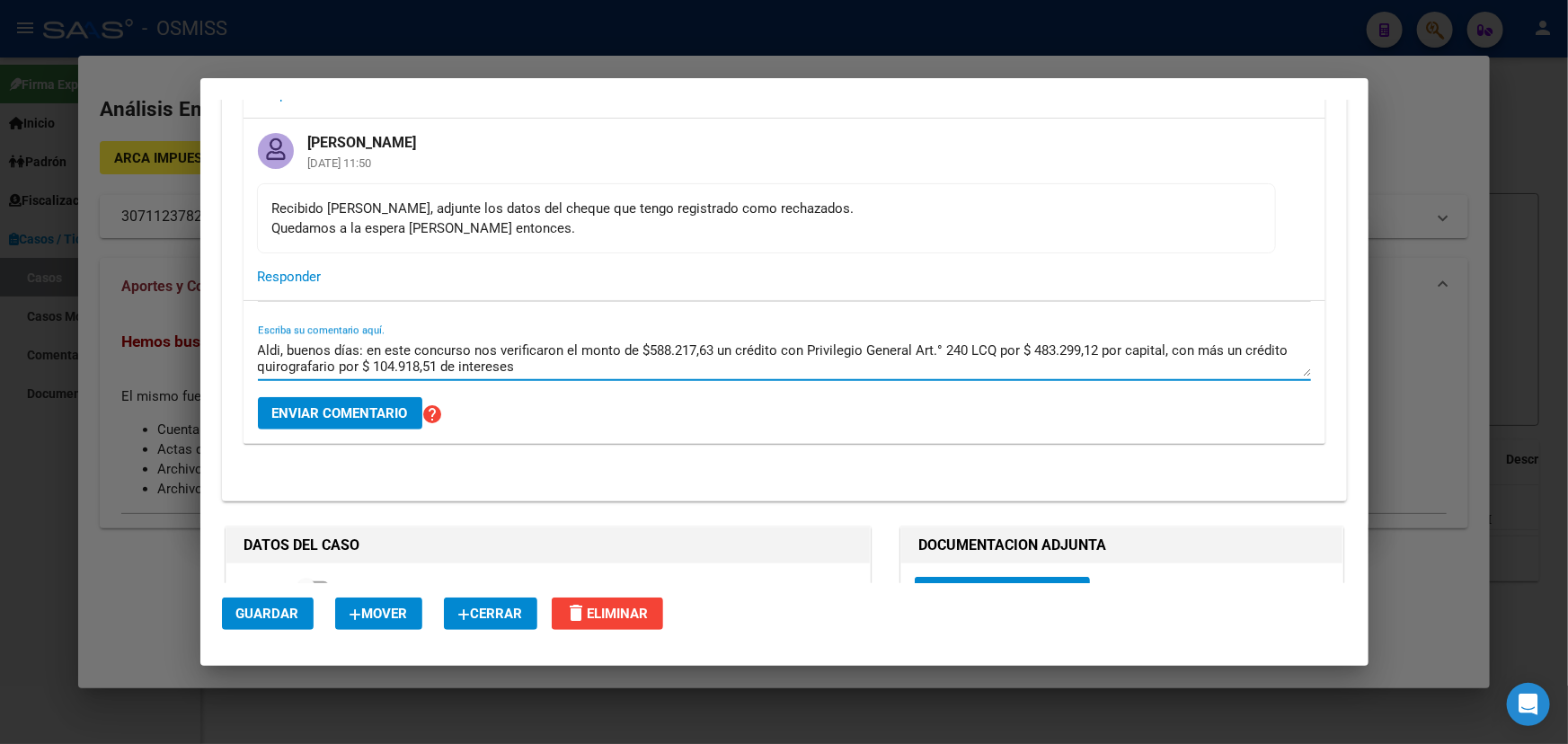
click at [542, 360] on div "Aldi, buenos días: en este concurso nos verificaron el monto de $588.217,63 un …" at bounding box center [784, 367] width 1052 height 60
click at [532, 342] on textarea "Aldi, buenos días: en este concurso nos verificaron el monto de $588.217,63 un …" at bounding box center [784, 358] width 1052 height 36
click at [527, 348] on textarea "Aldi, buenos días: en este concurso nos verificaron el monto de $588.217,63 un …" at bounding box center [784, 358] width 1052 height 36
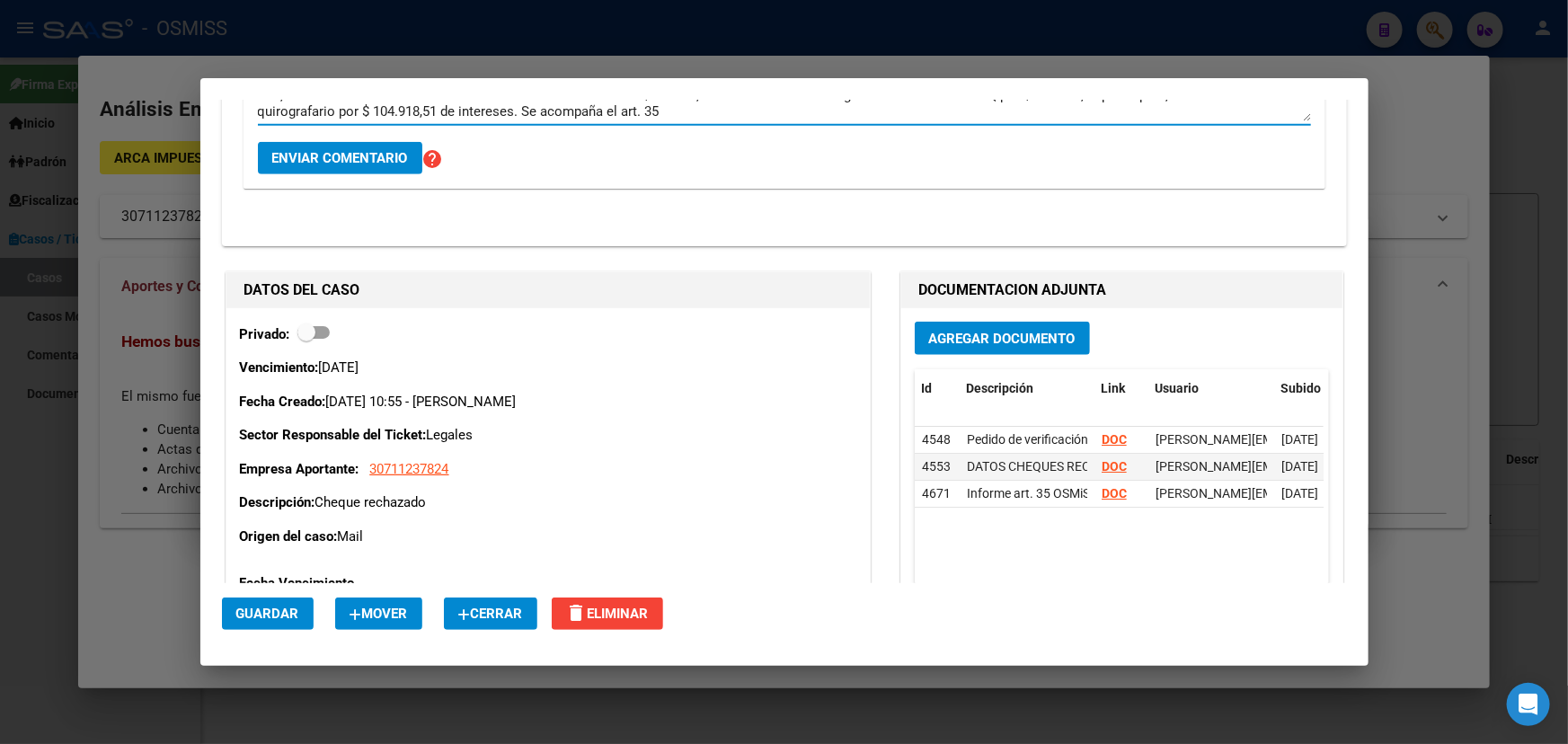
scroll to position [653, 0]
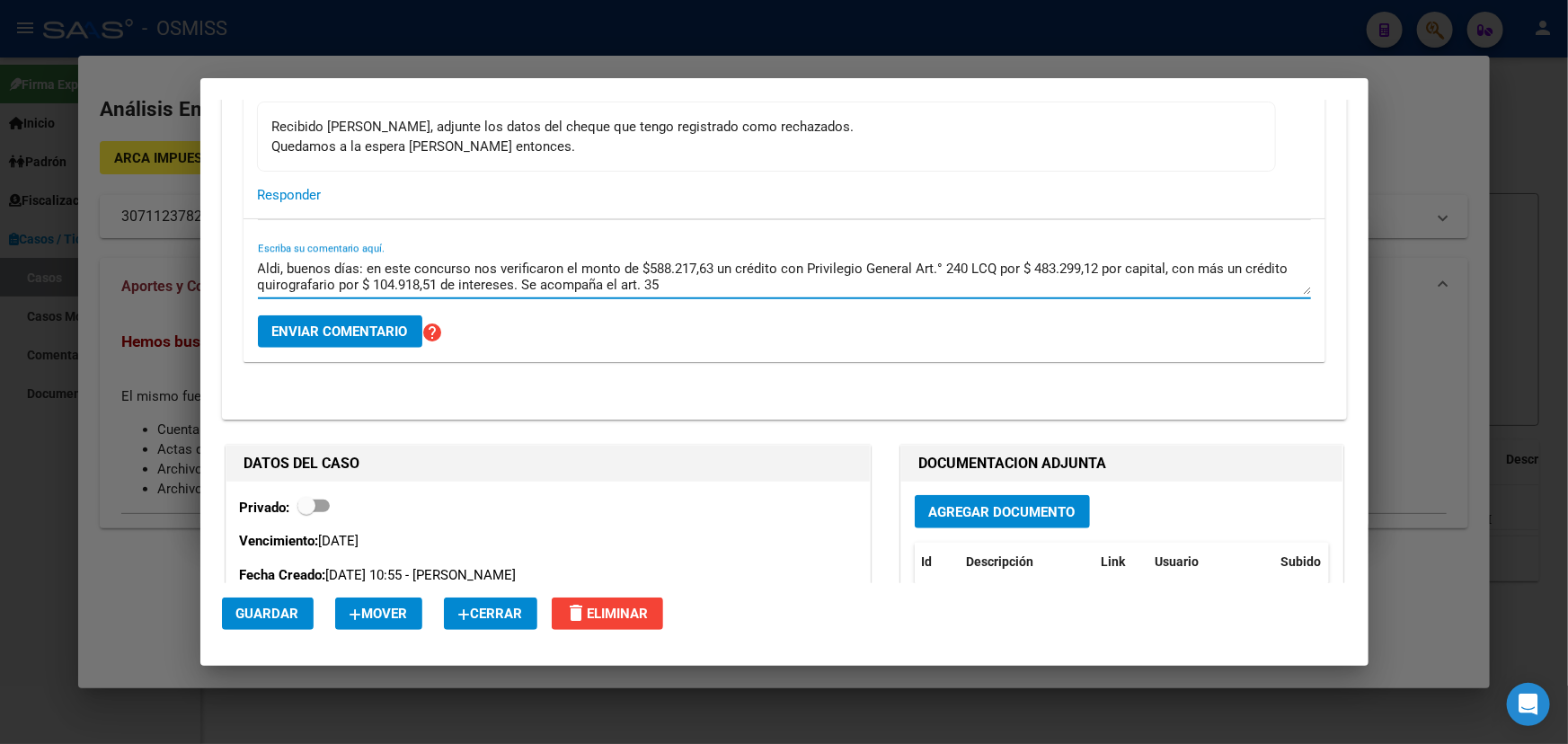
click at [617, 261] on textarea "Aldi, buenos días: en este concurso nos verificaron el monto de $588.217,63 un …" at bounding box center [784, 276] width 1052 height 36
click at [804, 262] on textarea "Aldi, buenos días: en este concurso nos verificaron el monto de $588.217,63 un …" at bounding box center [784, 276] width 1052 height 36
drag, startPoint x: 653, startPoint y: 261, endPoint x: 568, endPoint y: 257, distance: 85.1
click at [568, 259] on textarea "Aldi, buenos días: en este concurso nos verificaron el monto de $588.217,63 un …" at bounding box center [784, 276] width 1052 height 36
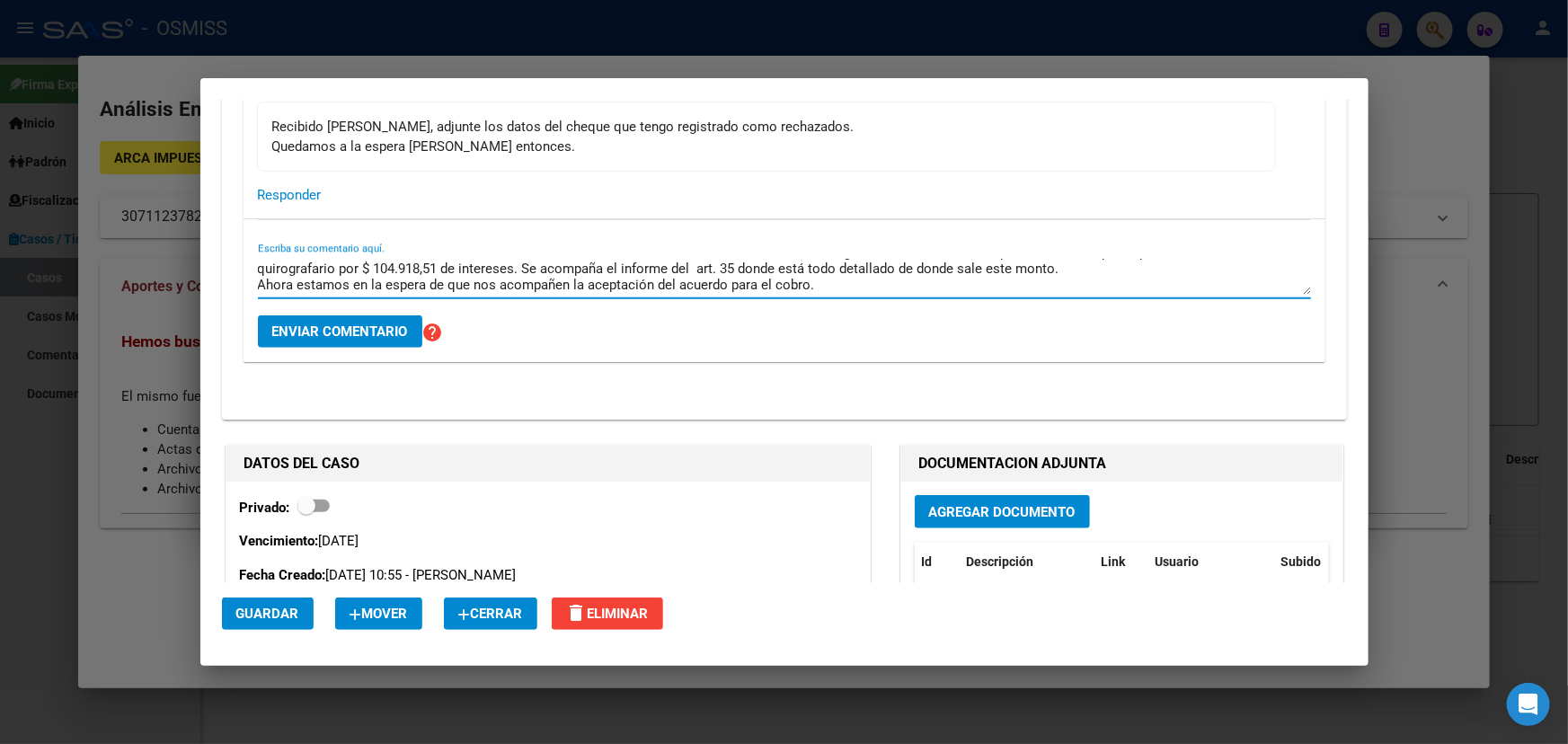
drag, startPoint x: 656, startPoint y: 270, endPoint x: 809, endPoint y: 268, distance: 153.0
click at [787, 266] on textarea "Aldi, buenos días: en este concurso nos verificaron el monto de $588.217,63 un …" at bounding box center [784, 276] width 1052 height 36
drag, startPoint x: 810, startPoint y: 268, endPoint x: 824, endPoint y: 266, distance: 14.1
click at [811, 268] on textarea "Aldi, buenos días: en este concurso nos verificaron el monto de $588.217,63 un …" at bounding box center [784, 276] width 1052 height 36
click at [845, 262] on textarea "Aldi, buenos días: en este concurso nos verificaron el monto de $588.217,63 un …" at bounding box center [784, 276] width 1052 height 36
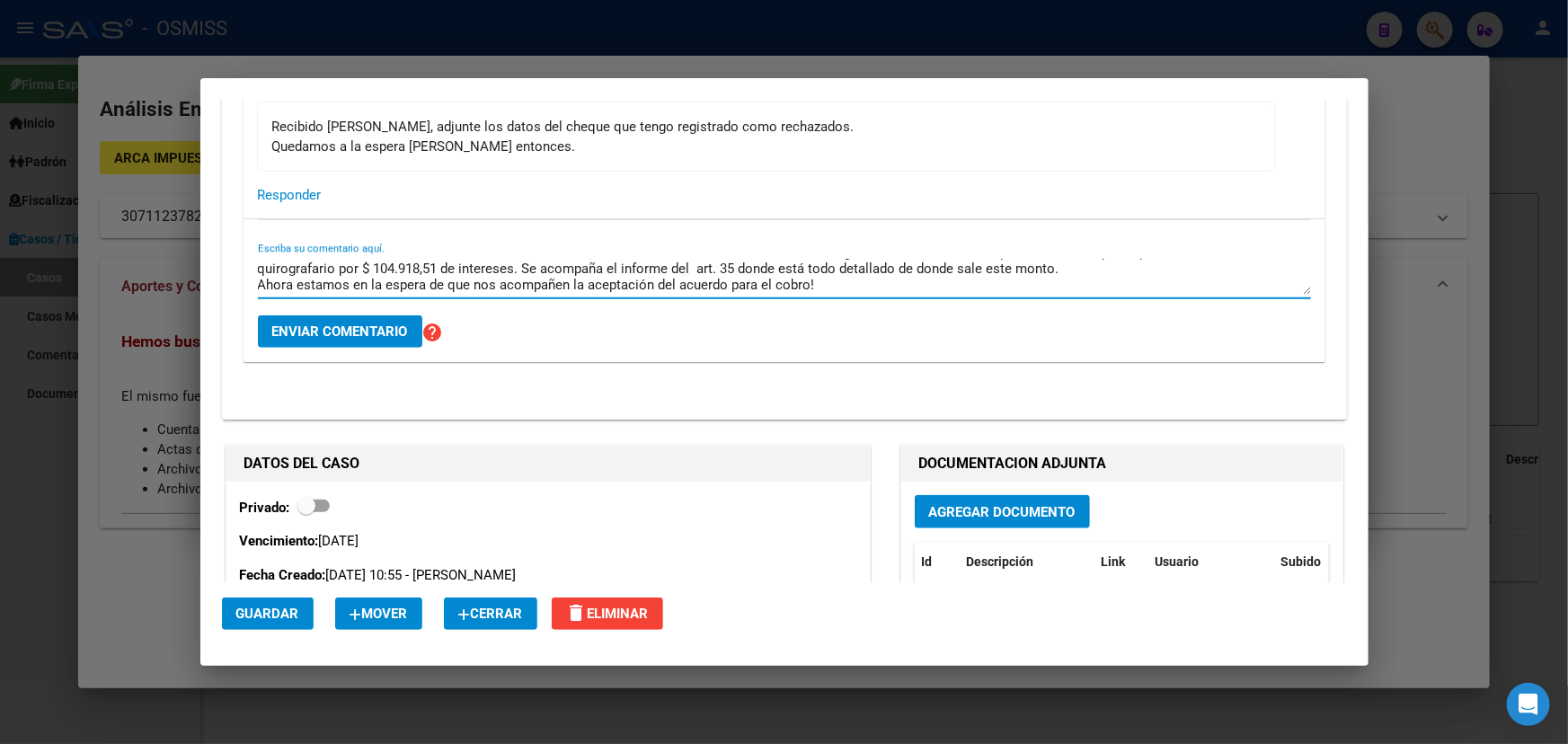
click at [743, 259] on textarea "Aldi, buenos días: en este concurso nos verificaron el monto de $588.217,63 un …" at bounding box center [784, 276] width 1052 height 36
click at [848, 260] on textarea "Aldi, buenos días: en este concurso nos verificaron el monto de $588.217,63 un …" at bounding box center [784, 276] width 1052 height 36
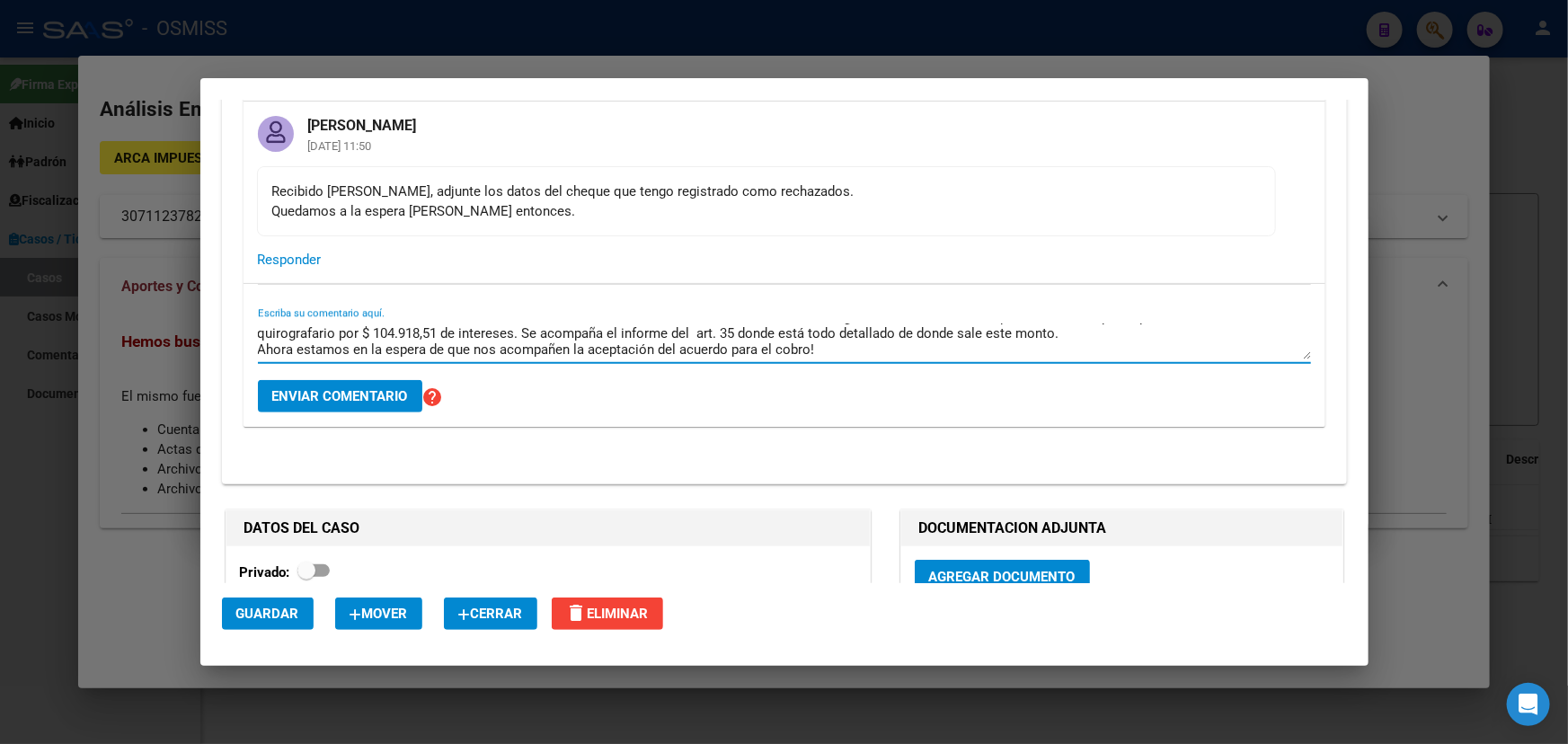
scroll to position [490, 0]
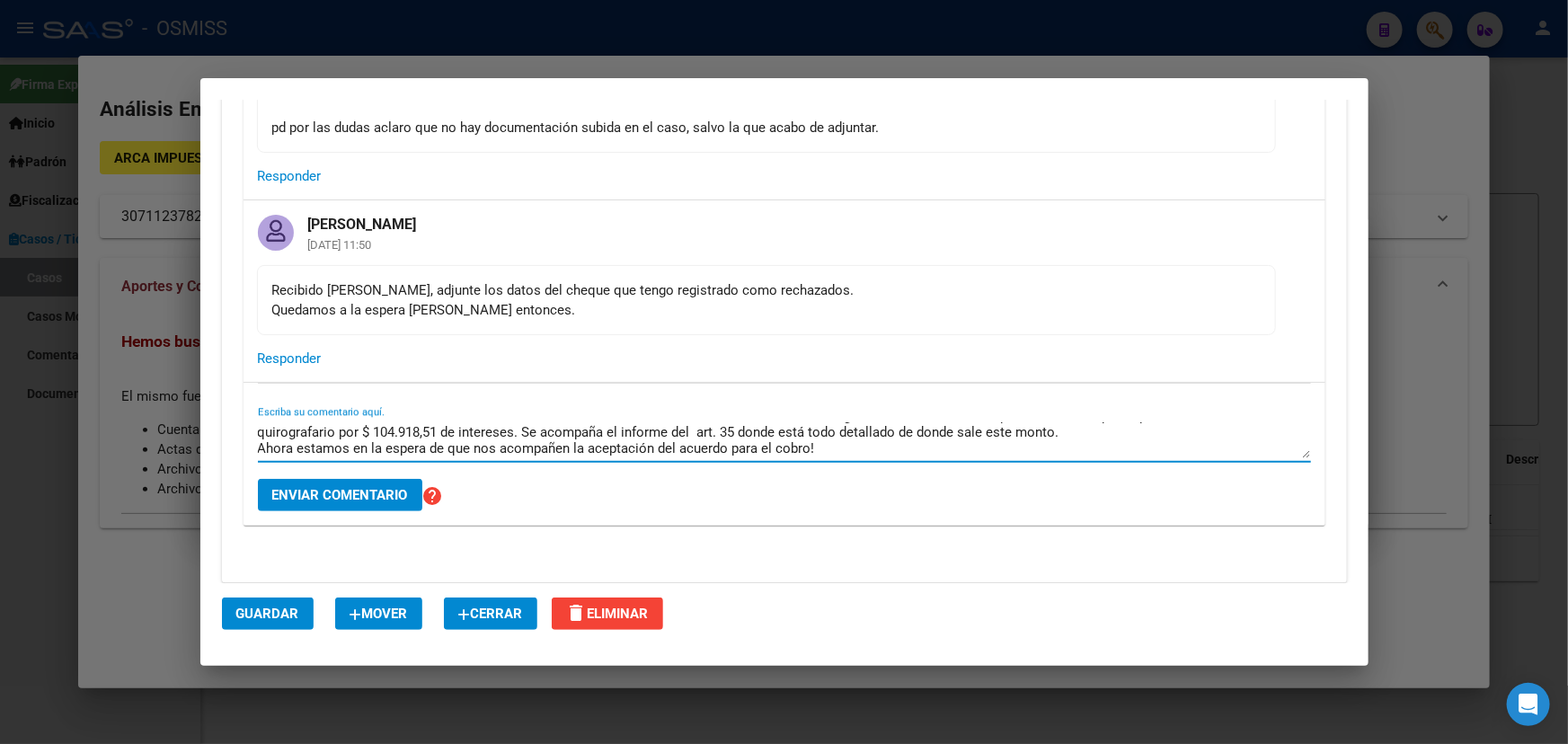
click at [450, 422] on textarea "Aldi, buenos días: en este concurso nos verificaron el monto de $588.217,63 un …" at bounding box center [784, 440] width 1052 height 36
click at [714, 422] on textarea "Aldi, buenos días: en este concurso nos verificaron el monto de $588.217,63 un …" at bounding box center [784, 440] width 1052 height 36
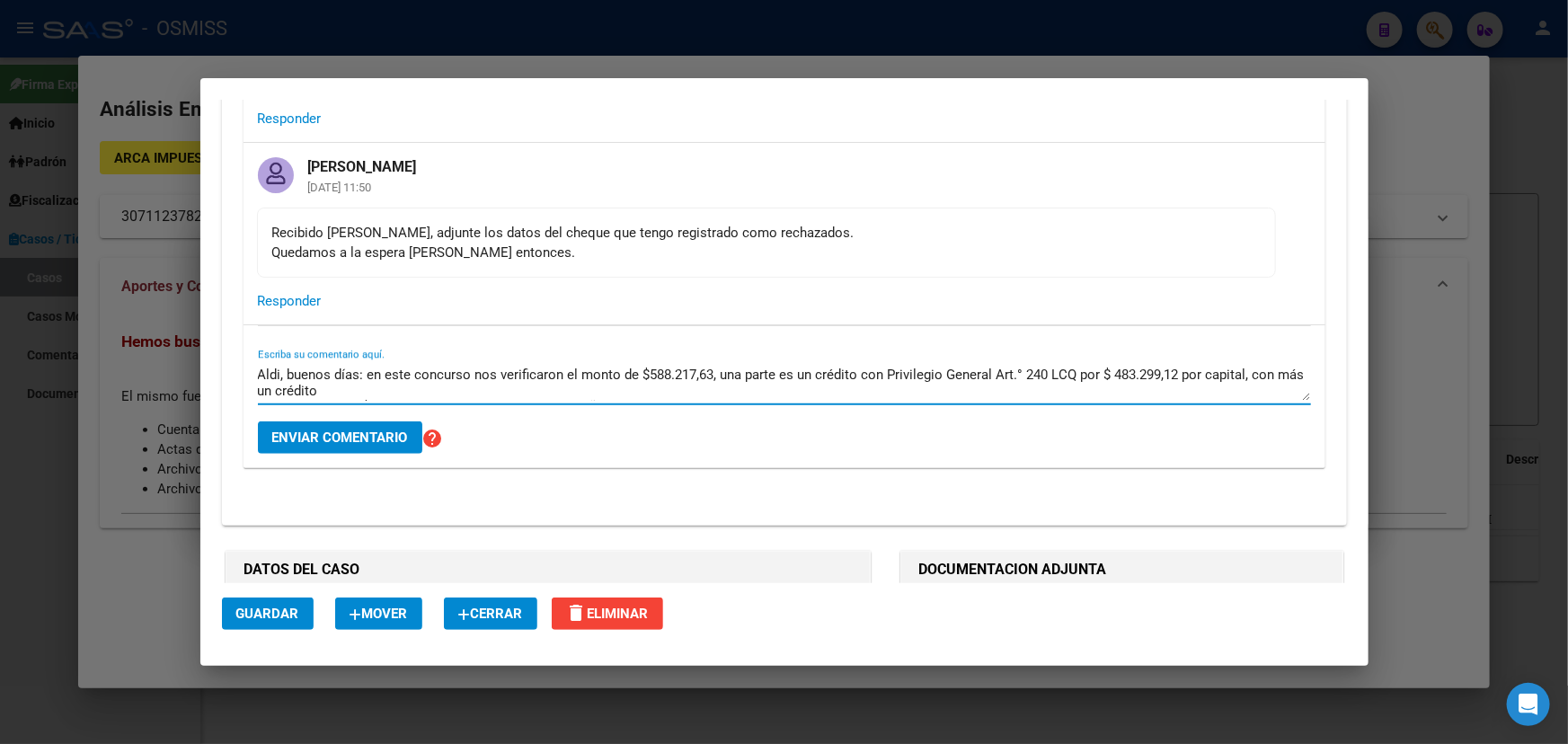
scroll to position [571, 0]
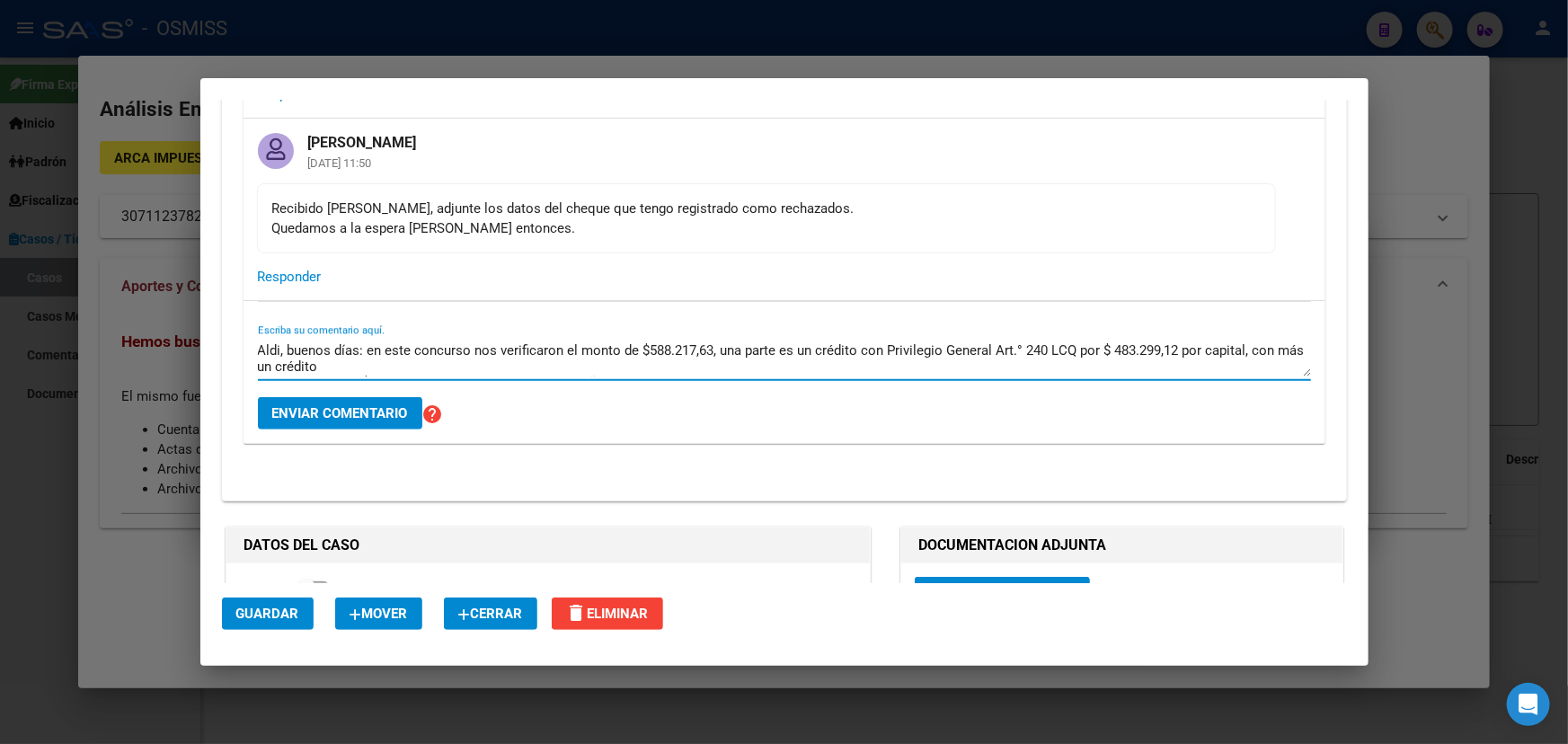
click at [371, 345] on textarea "Aldi, buenos días: en este concurso nos verificaron el monto de $588.217,63, un…" at bounding box center [784, 358] width 1052 height 36
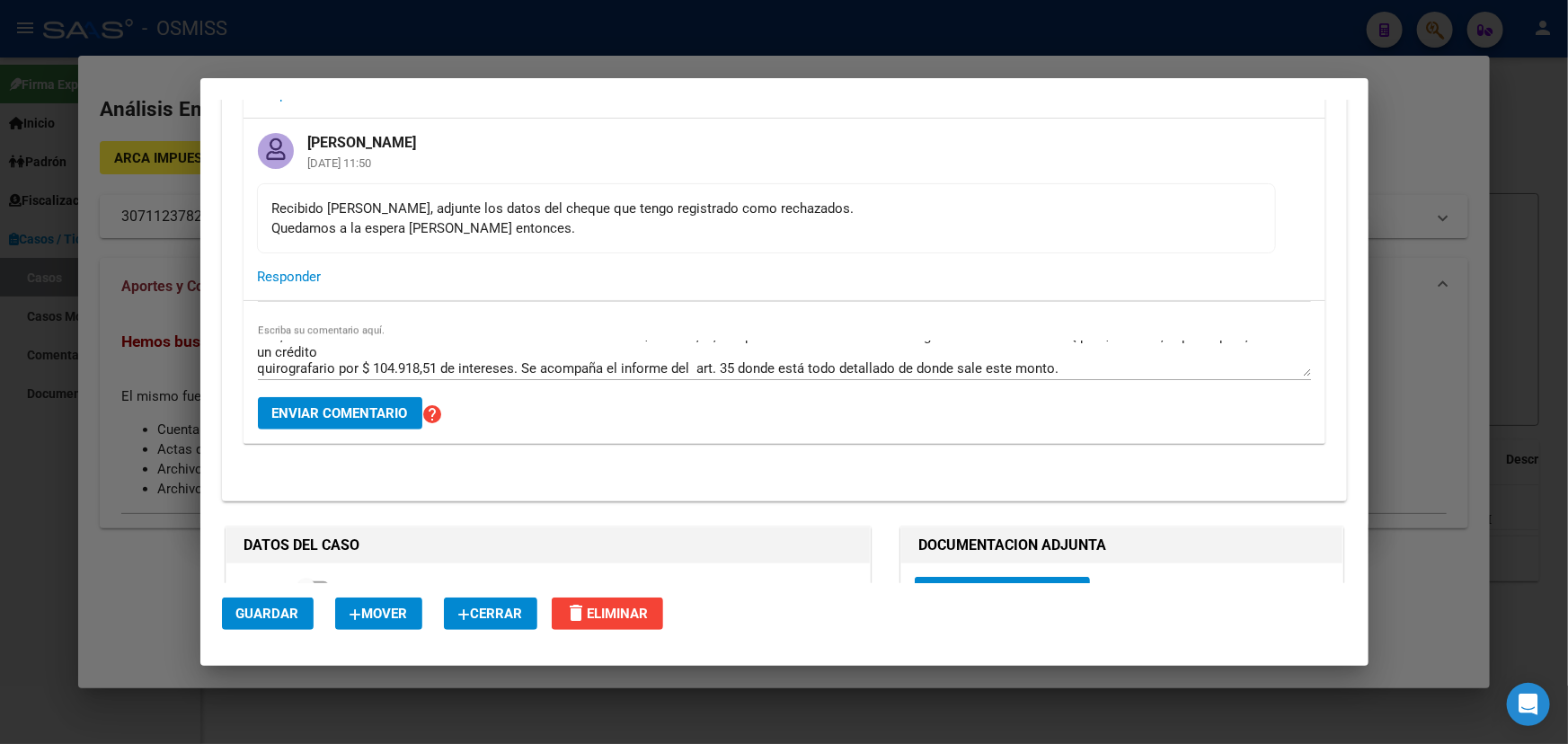
click at [256, 346] on div "Aldi, buenos días: en este concurso nos verificaron el monto de $588.217,63, un…" at bounding box center [784, 372] width 1082 height 143
click at [260, 346] on textarea "Aldi, buenos días: en este concurso nos verificaron el monto de $588.217,63, un…" at bounding box center [784, 358] width 1052 height 36
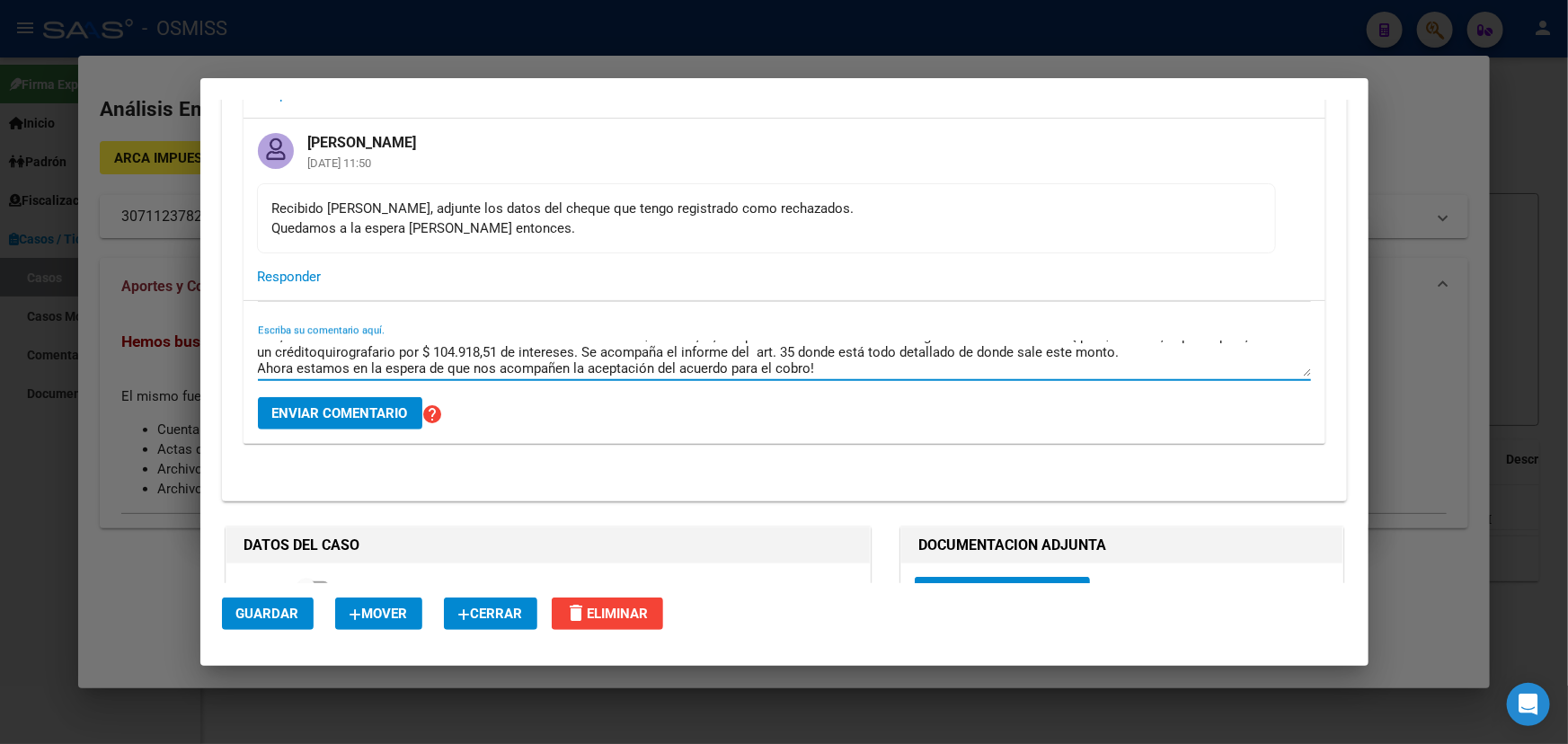
scroll to position [0, 0]
click at [620, 341] on textarea "Aldi, buenos días: en este concurso nos verificaron el monto de $588.217,63, un…" at bounding box center [784, 358] width 1052 height 36
click at [616, 343] on textarea "Aldi, buenos días: en este concurso nos verificaron el monto de $588.217,63, un…" at bounding box center [784, 358] width 1052 height 36
click at [1168, 340] on textarea "Aldi, buenos días: en este concurso nos verificaron el monto de $588.217,63, un…" at bounding box center [784, 358] width 1052 height 36
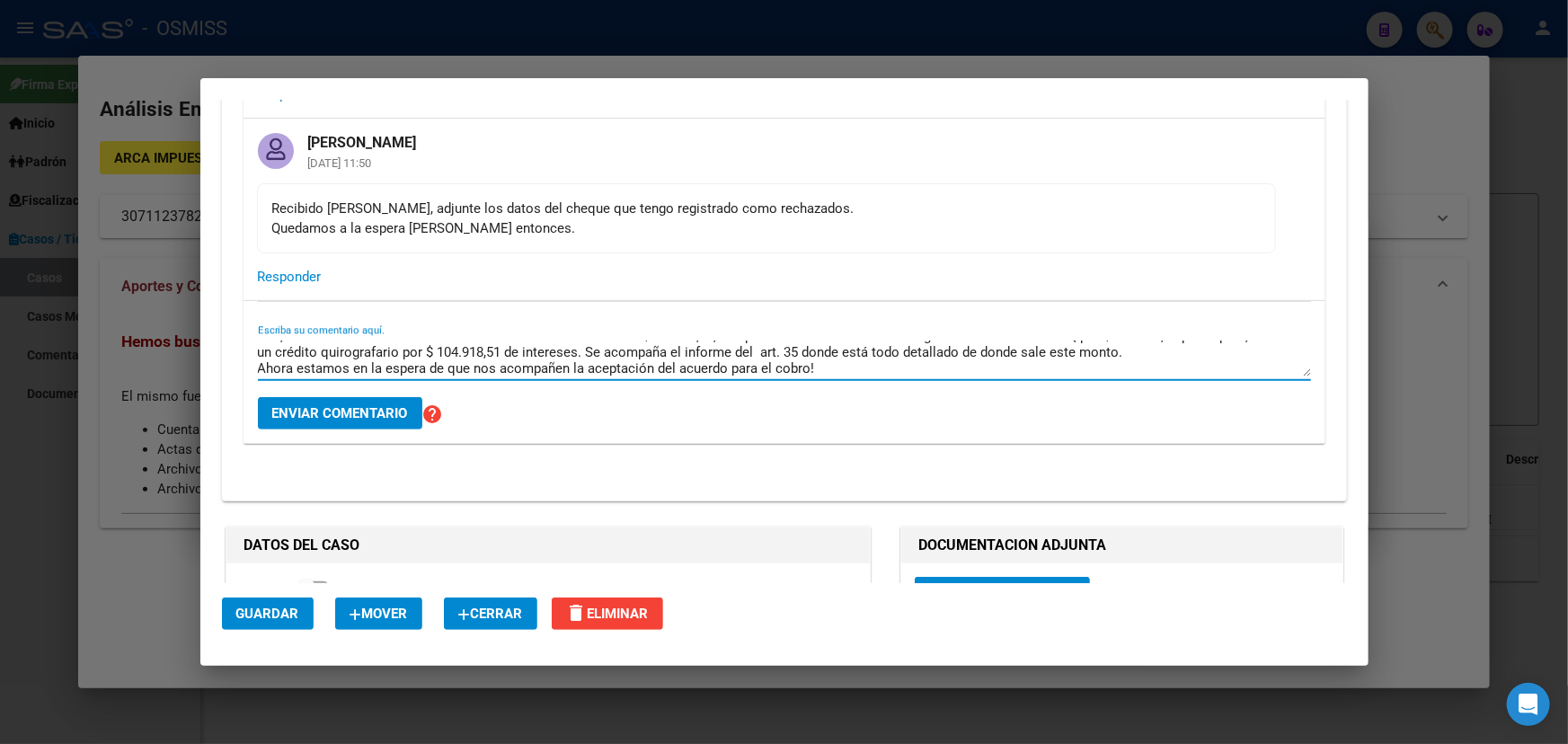
type textarea "Aldi, buenos días: en este concurso nos verificaron el monto de $588.217,63, un…"
click at [367, 405] on span "Enviar comentario" at bounding box center [340, 412] width 136 height 16
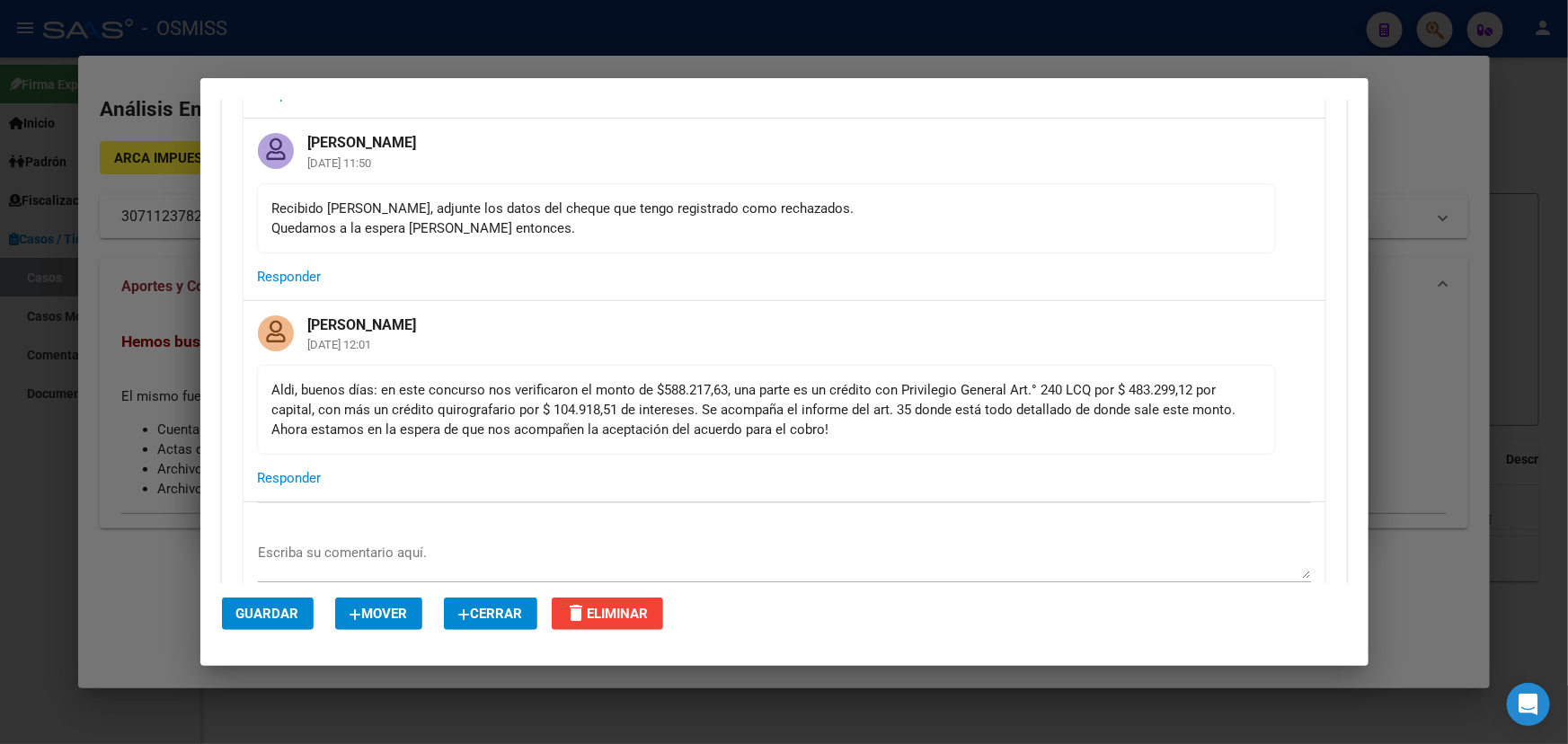
drag, startPoint x: 520, startPoint y: 371, endPoint x: 930, endPoint y: 385, distance: 410.2
click at [925, 384] on div "Aldi, buenos días: en este concurso nos verificaron el monto de $588.217,63, un…" at bounding box center [766, 409] width 988 height 59
click at [934, 385] on div "Aldi, buenos días: en este concurso nos verificaron el monto de $588.217,63, un…" at bounding box center [766, 409] width 988 height 59
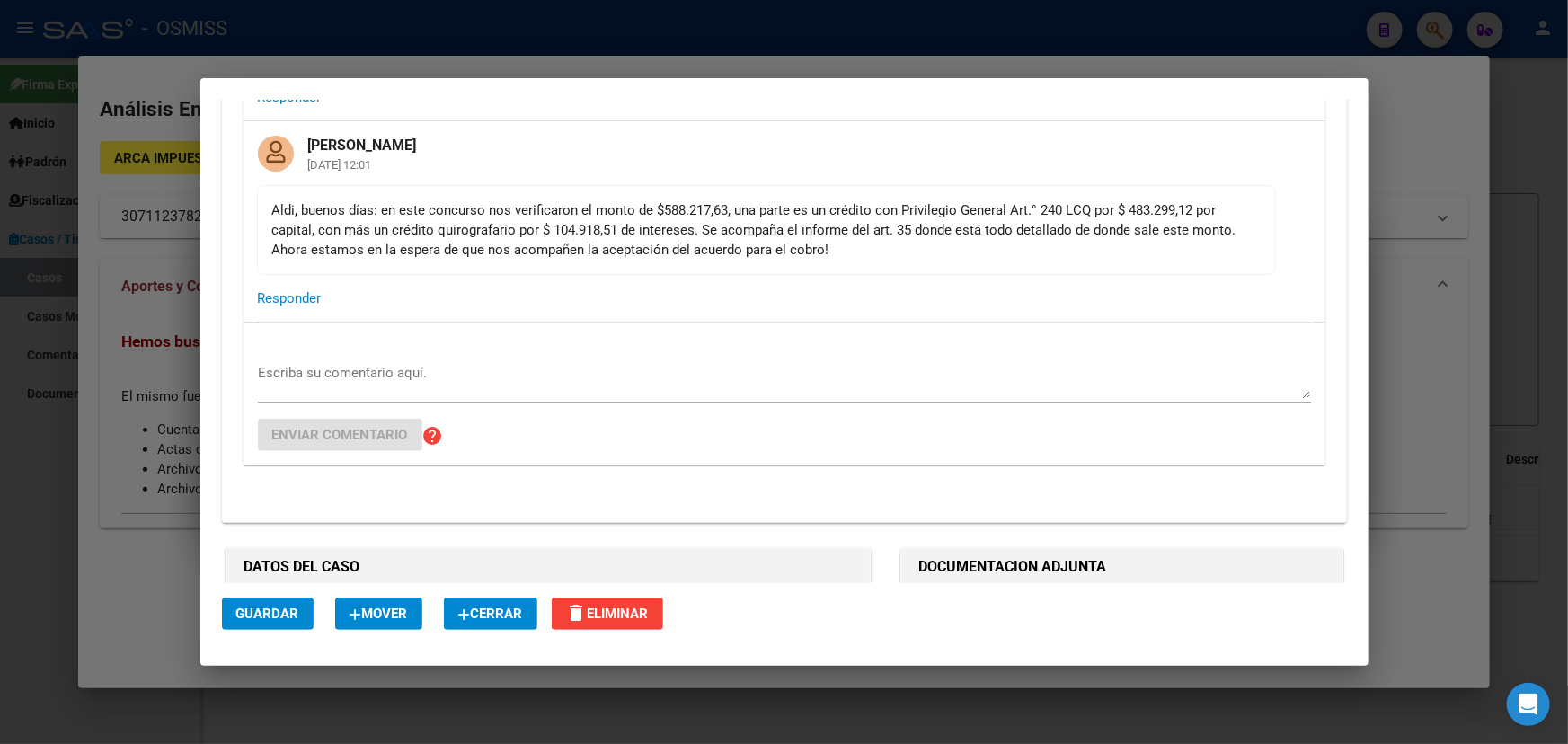
scroll to position [735, 0]
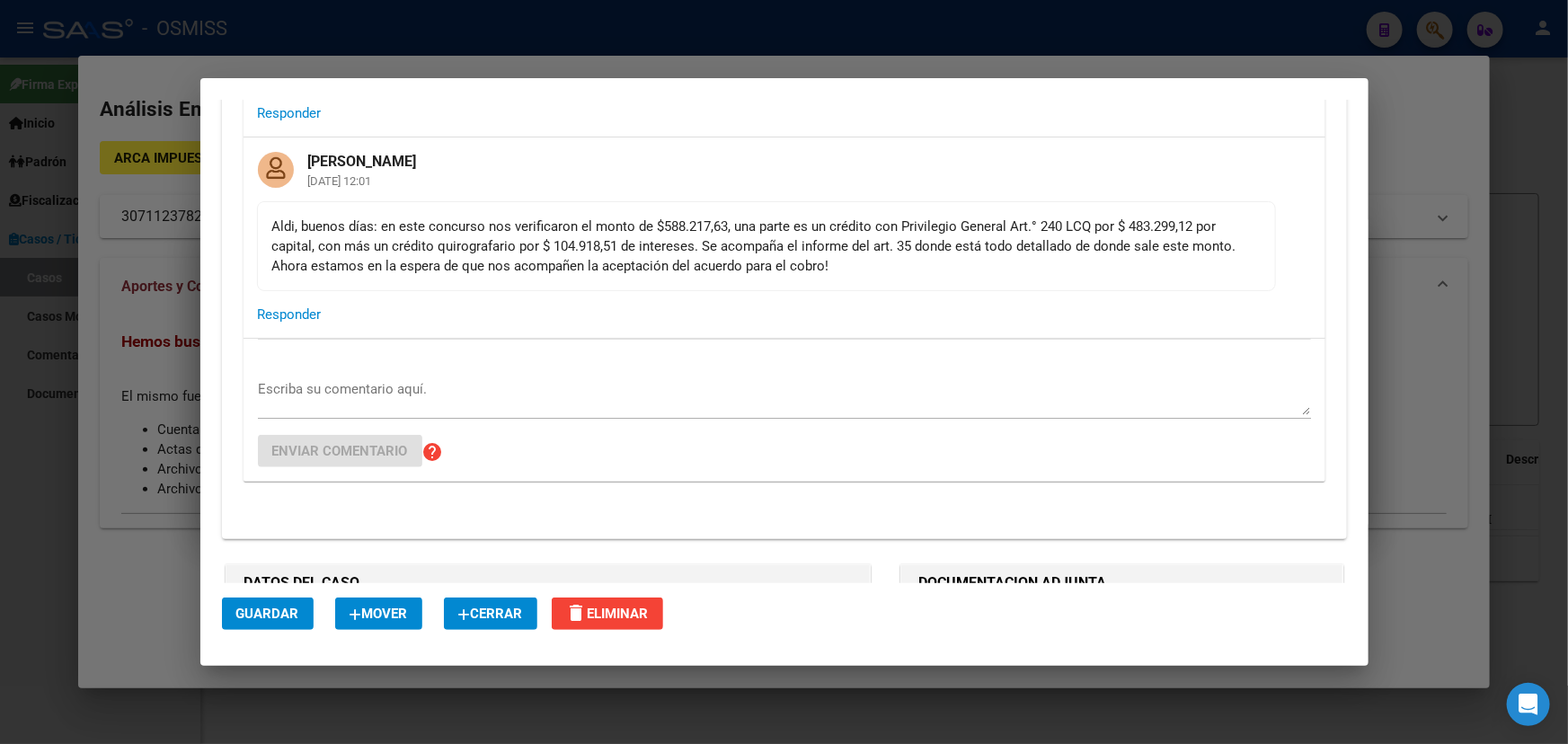
click at [621, 224] on div "Aldi, buenos días: en este concurso nos verificaron el monto de $588.217,63, un…" at bounding box center [766, 246] width 988 height 59
